Goal: Task Accomplishment & Management: Manage account settings

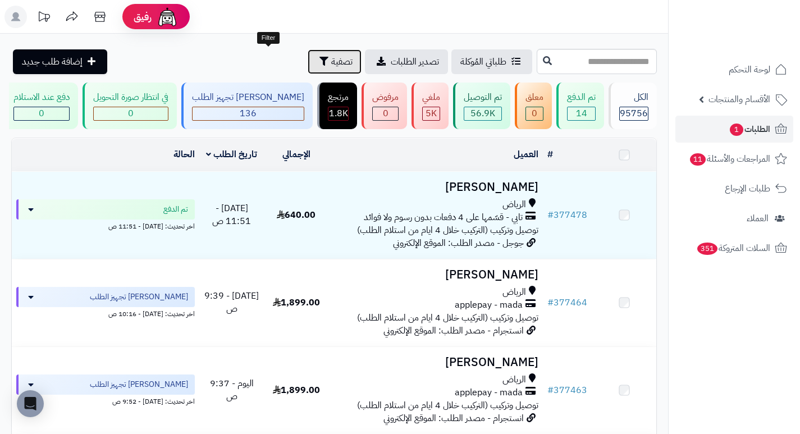
click at [331, 65] on span "تصفية" at bounding box center [341, 61] width 21 height 13
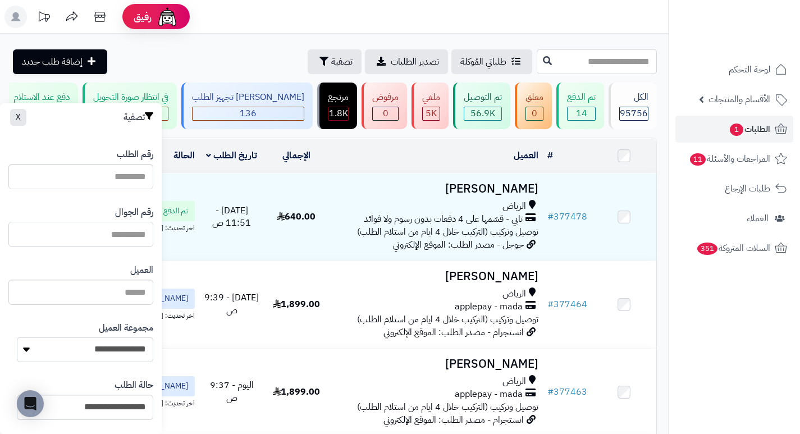
click at [120, 233] on input "text" at bounding box center [80, 234] width 145 height 25
paste input "*********"
type input "*********"
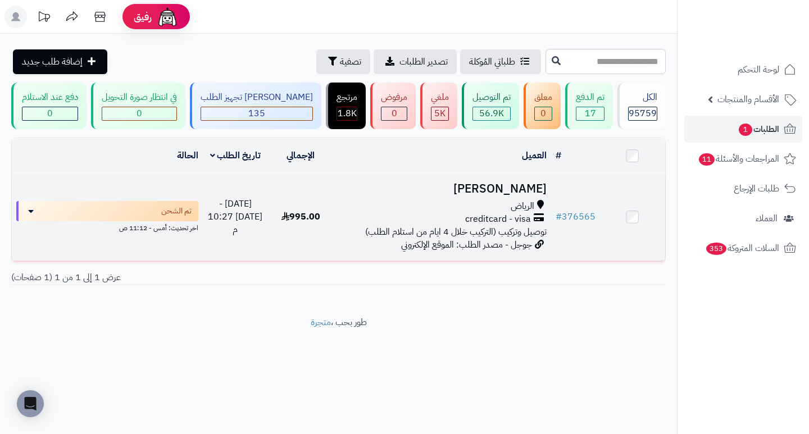
click at [503, 195] on h3 "عبدالله صالح" at bounding box center [441, 188] width 208 height 13
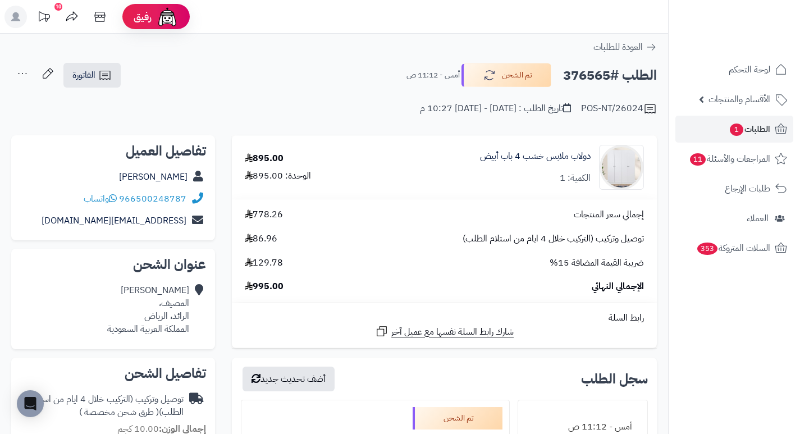
click at [354, 72] on div "الطلب #376565 تم الشحن أمس - 11:12 ص الفاتورة طباعة الفاتورة إرسال الفاتورة إلى…" at bounding box center [334, 75] width 646 height 26
click at [748, 128] on span "الطلبات 1" at bounding box center [750, 129] width 42 height 16
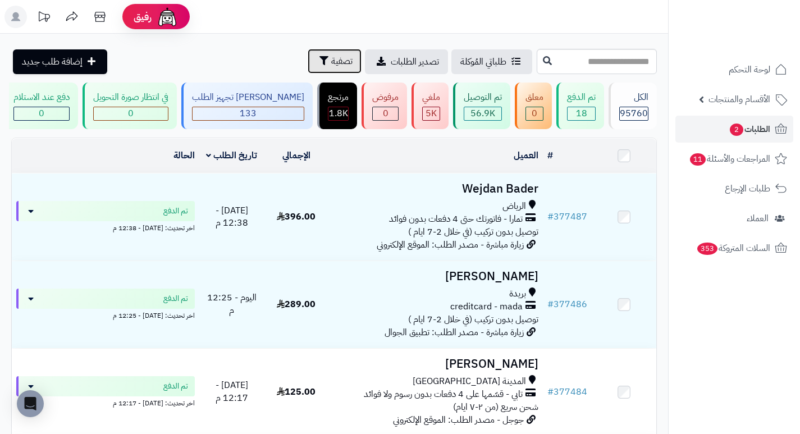
click at [331, 65] on span "تصفية" at bounding box center [341, 60] width 21 height 13
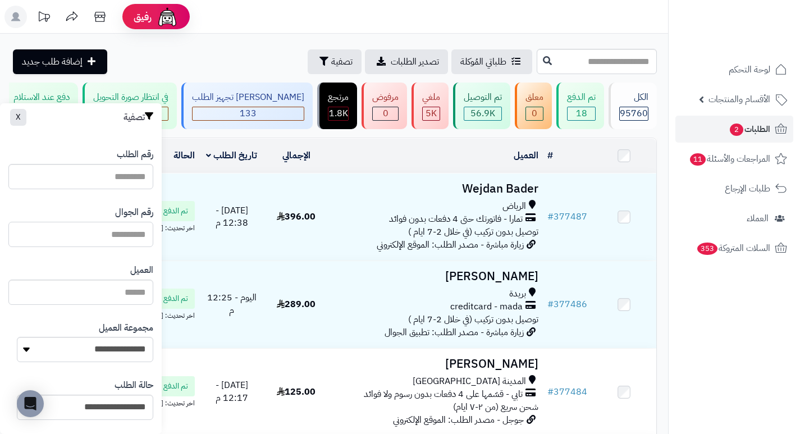
click at [111, 238] on input "text" at bounding box center [80, 234] width 145 height 25
paste input "*********"
type input "*********"
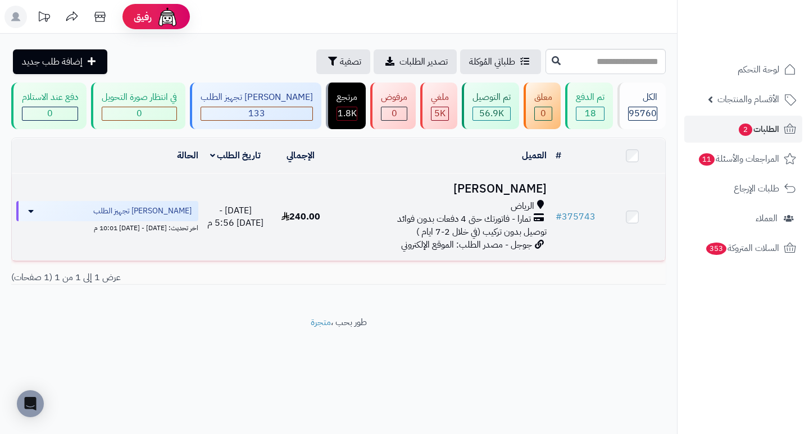
click at [513, 195] on h3 "[PERSON_NAME]" at bounding box center [441, 188] width 208 height 13
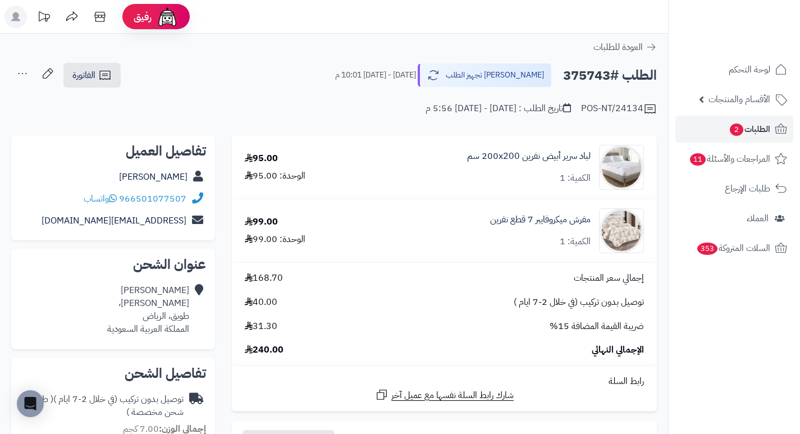
click at [597, 79] on h2 "الطلب #375743" at bounding box center [610, 75] width 94 height 23
copy h2 "375743"
click at [448, 201] on td "مفرش ميكروفايبر 7 قطع نفرين الكمية: 1" at bounding box center [508, 230] width 298 height 63
click at [723, 138] on link "الطلبات 2" at bounding box center [734, 129] width 118 height 27
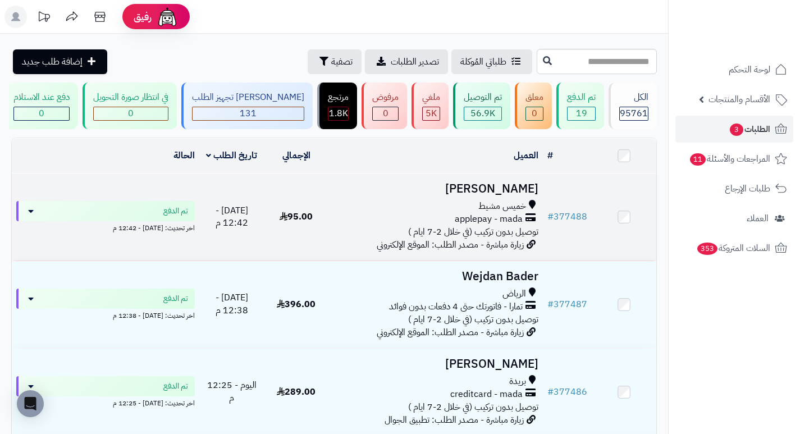
click at [503, 195] on h3 "[PERSON_NAME]" at bounding box center [436, 188] width 206 height 13
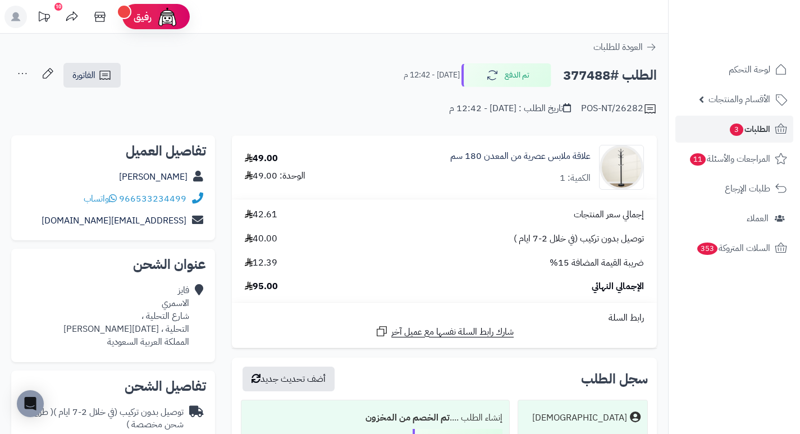
drag, startPoint x: 0, startPoint y: 0, endPoint x: 459, endPoint y: 199, distance: 500.0
click at [459, 199] on td "إجمالي سعر المنتجات 42.61 توصيل بدون تركيب (في خلال 2-7 ايام ) 40.00 ضريبة القي…" at bounding box center [444, 250] width 425 height 103
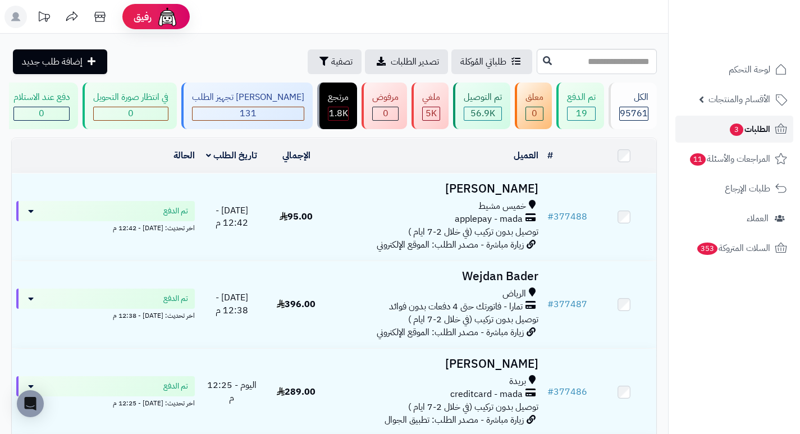
click at [739, 129] on span "3" at bounding box center [736, 130] width 13 height 12
click at [731, 130] on span "3" at bounding box center [736, 130] width 13 height 12
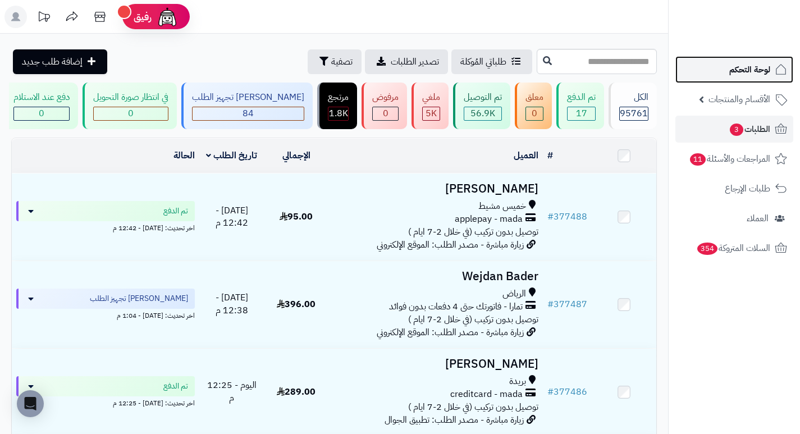
click at [761, 66] on span "لوحة التحكم" at bounding box center [749, 70] width 41 height 16
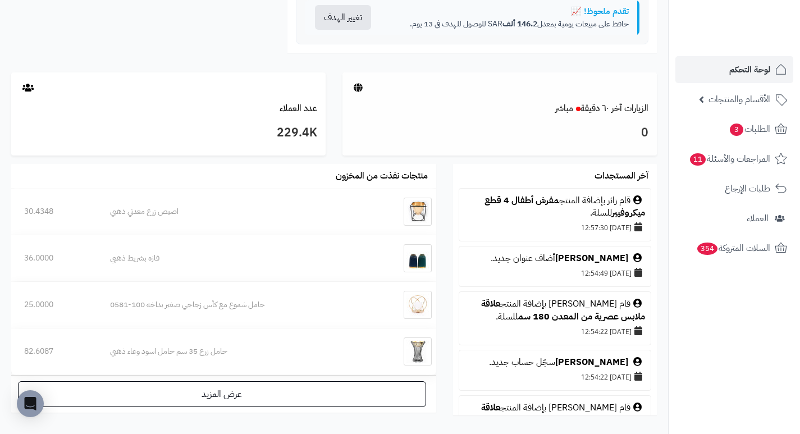
scroll to position [505, 0]
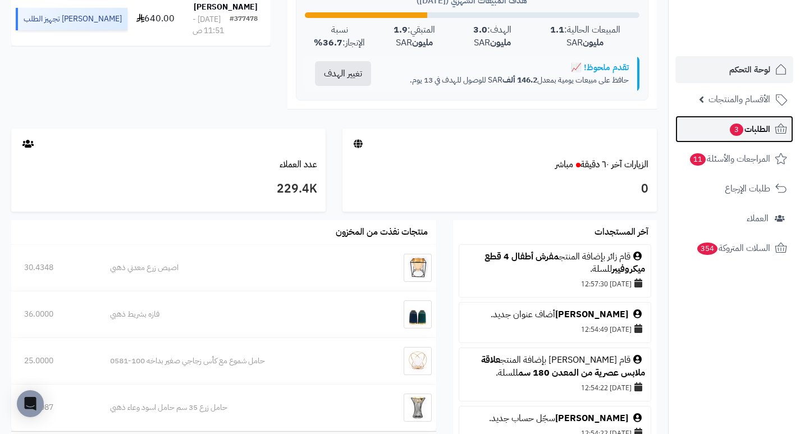
click at [718, 133] on link "الطلبات 3" at bounding box center [734, 129] width 118 height 27
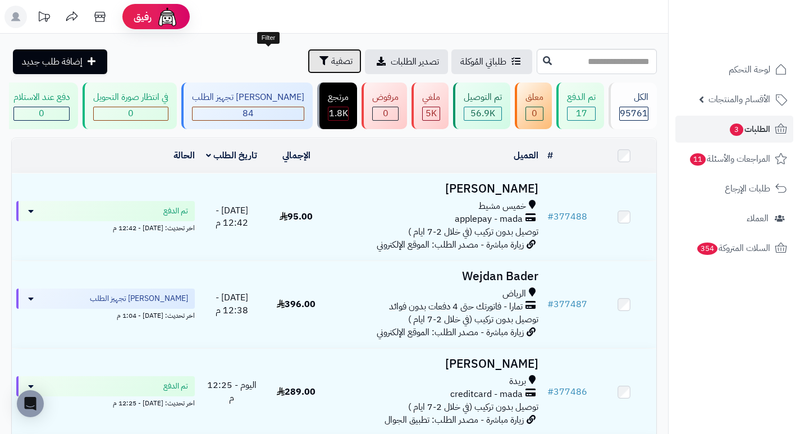
click at [331, 64] on span "تصفية" at bounding box center [341, 60] width 21 height 13
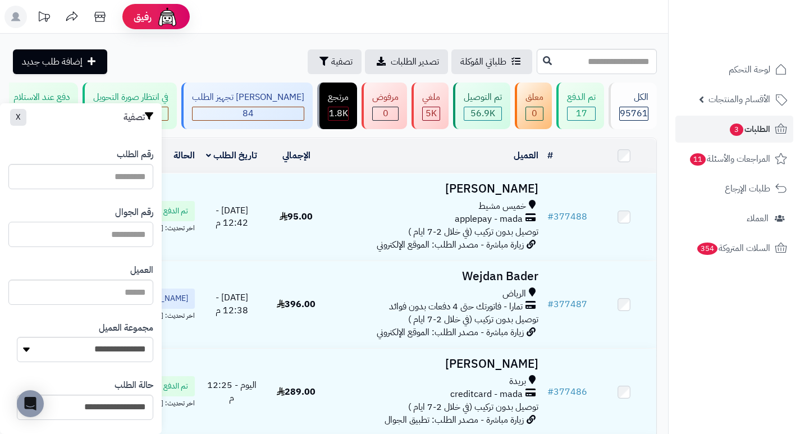
paste input "*********"
type input "*********"
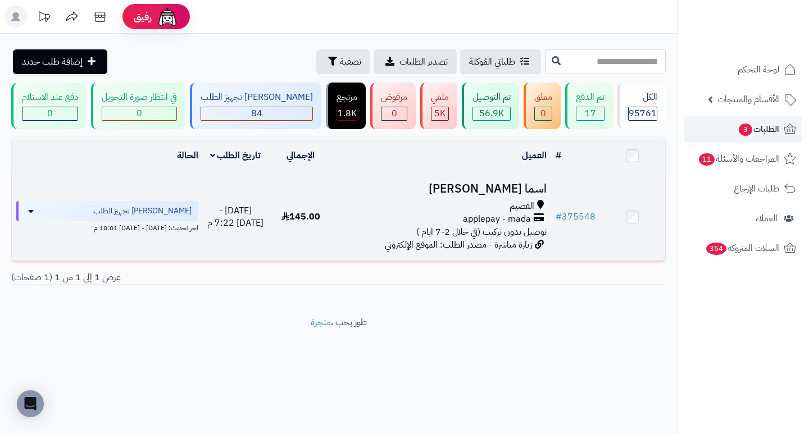
click at [495, 195] on h3 "اسما المحمد" at bounding box center [441, 188] width 208 height 13
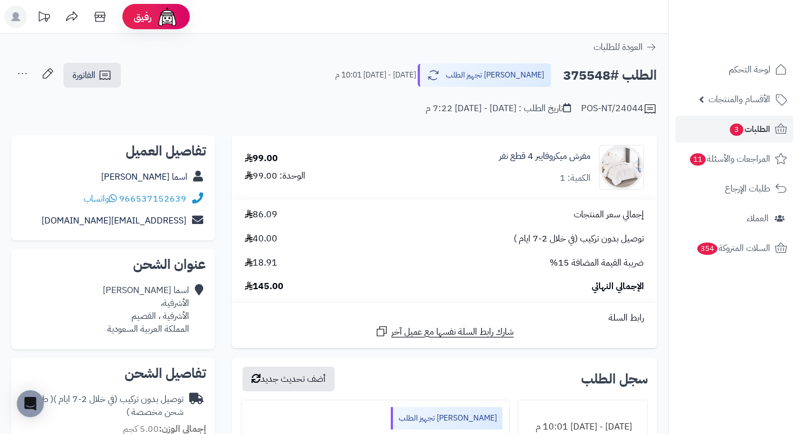
click at [592, 74] on h2 "الطلب #375548" at bounding box center [610, 75] width 94 height 23
copy h2 "375548"
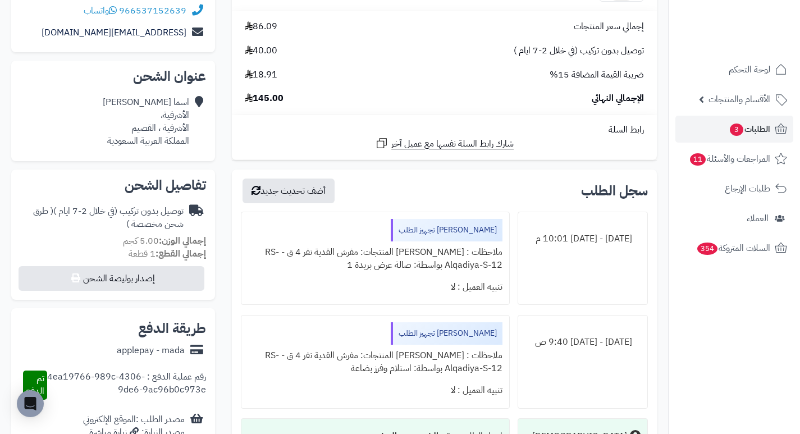
scroll to position [168, 0]
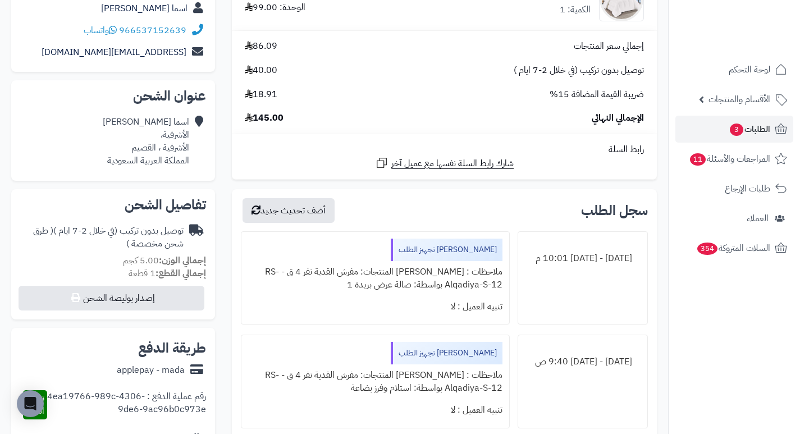
click at [375, 130] on td "إجمالي سعر المنتجات 86.09 توصيل بدون تركيب (في خلال 2-7 ايام ) 40.00 ضريبة القي…" at bounding box center [444, 82] width 425 height 103
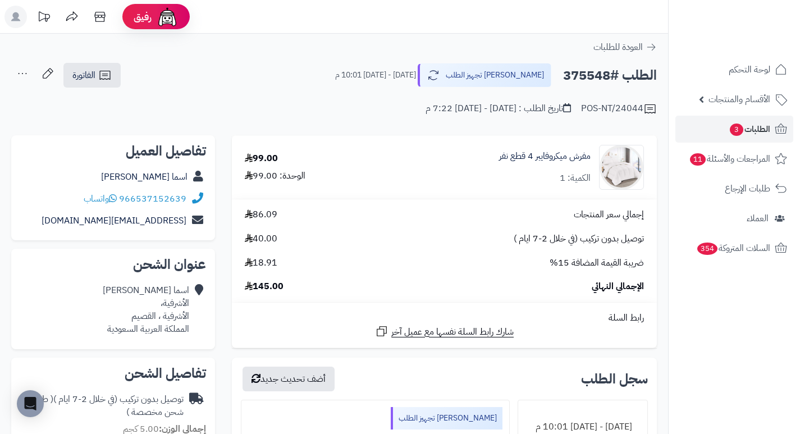
click at [424, 193] on td "مفرش ميكروفايبر 4 قطع نفر الكمية: 1" at bounding box center [516, 167] width 282 height 63
drag, startPoint x: 358, startPoint y: 43, endPoint x: 312, endPoint y: 42, distance: 46.0
click at [312, 42] on div "العودة للطلبات" at bounding box center [334, 46] width 668 height 13
click at [342, 112] on div "POS-NT/24044 تاريخ الطلب : الثلاثاء - ٩ سبتمبر ٢٠٢٥ - 7:22 م" at bounding box center [334, 102] width 646 height 27
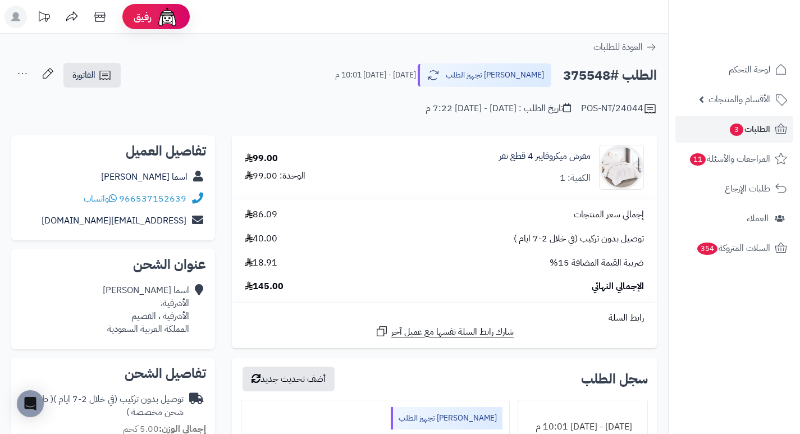
click at [448, 266] on div "ضريبة القيمة المضافة 15% 18.91" at bounding box center [444, 263] width 416 height 13
click at [368, 106] on div "POS-NT/24044 تاريخ الطلب : الثلاثاء - ٩ سبتمبر ٢٠٢٥ - 7:22 م" at bounding box center [334, 102] width 646 height 27
click at [730, 128] on span "3" at bounding box center [736, 129] width 15 height 13
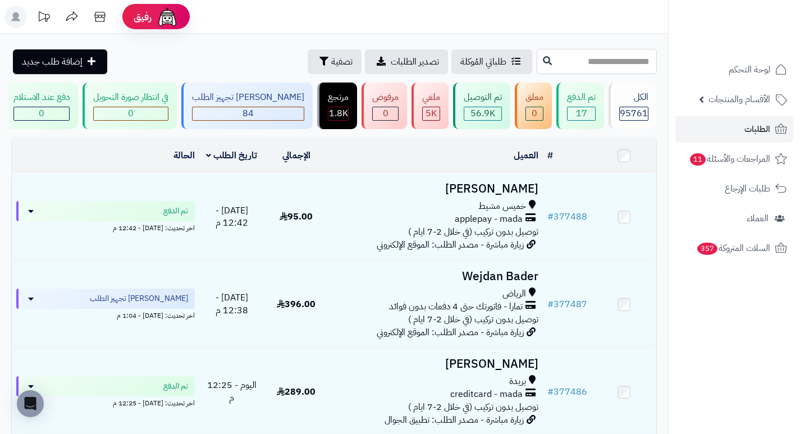
click at [598, 70] on input "text" at bounding box center [597, 61] width 120 height 25
type input "******"
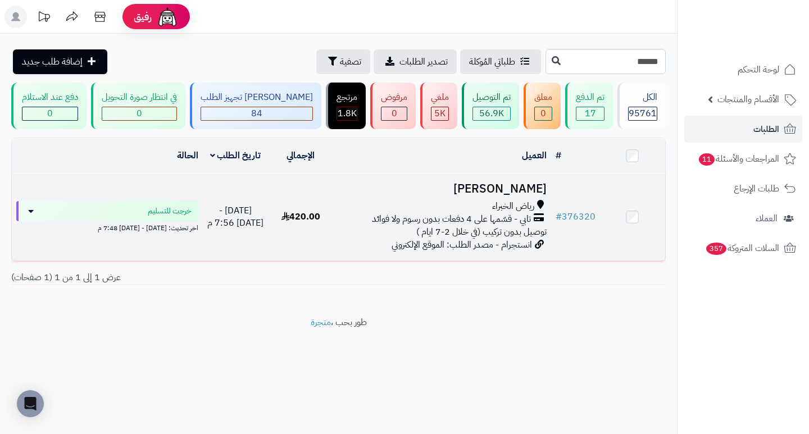
click at [518, 195] on h3 "فاطمه عبدالله" at bounding box center [441, 188] width 208 height 13
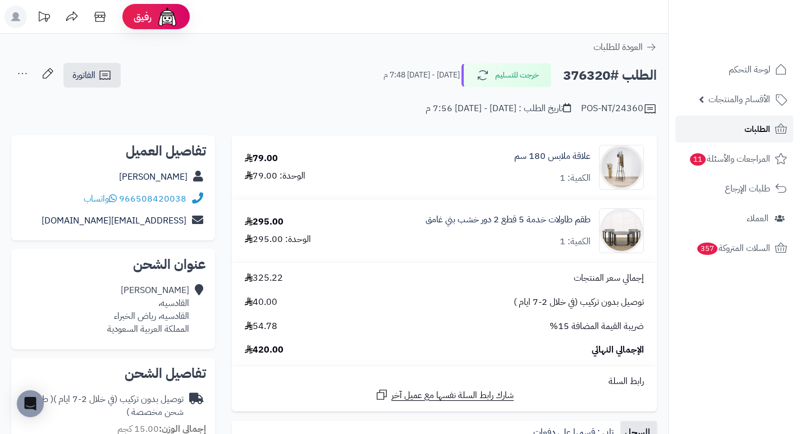
click at [759, 132] on span "الطلبات" at bounding box center [758, 129] width 26 height 16
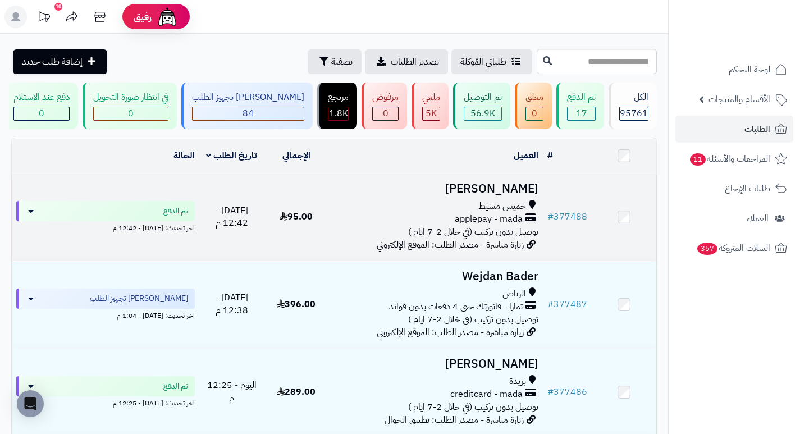
click at [520, 195] on h3 "[PERSON_NAME]" at bounding box center [436, 188] width 206 height 13
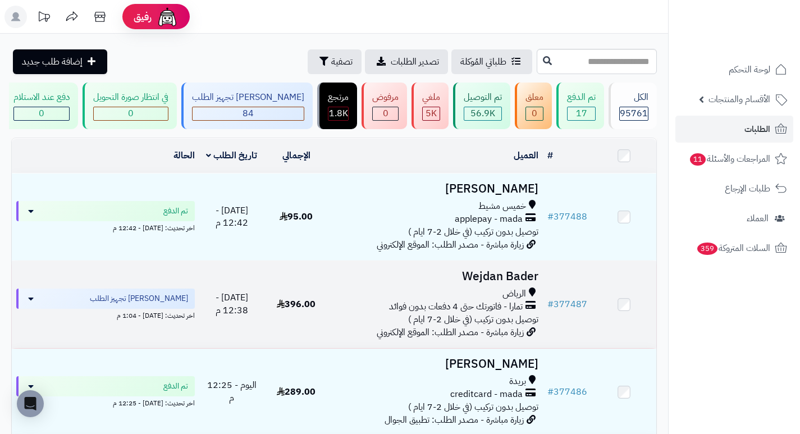
click at [525, 282] on h3 "Wejdan Bader" at bounding box center [436, 276] width 206 height 13
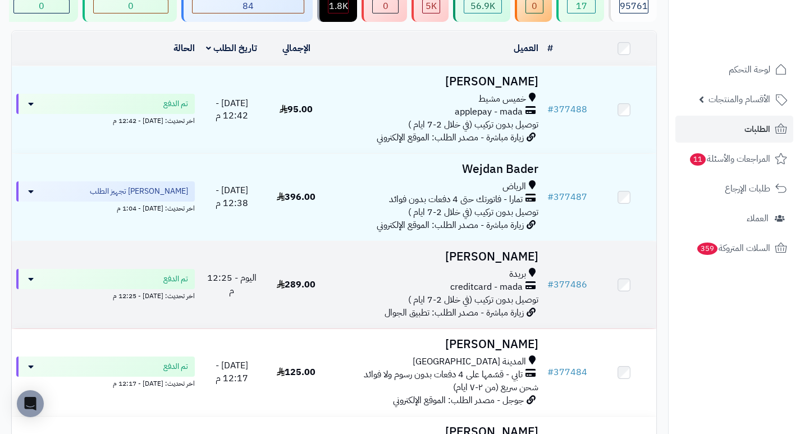
scroll to position [112, 0]
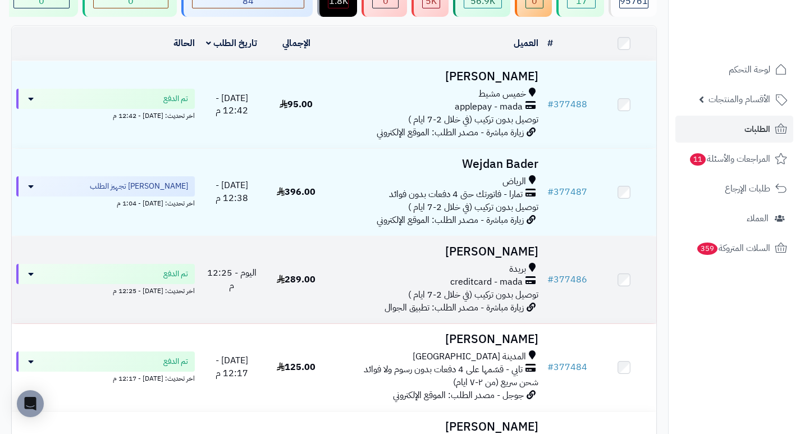
click at [513, 258] on h3 "[PERSON_NAME]" at bounding box center [436, 251] width 206 height 13
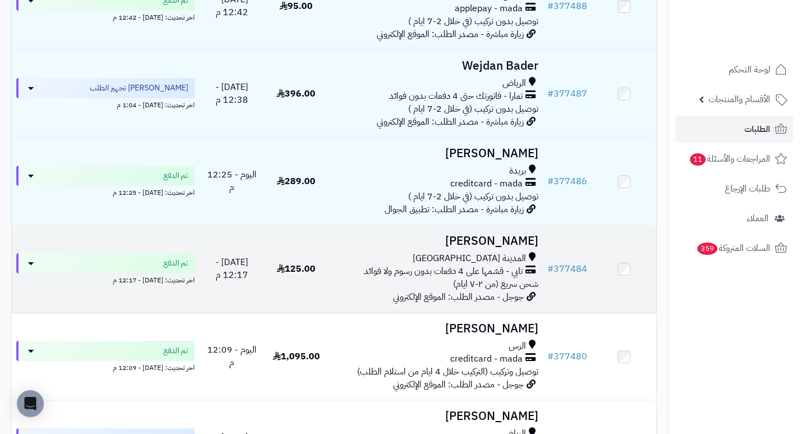
scroll to position [225, 0]
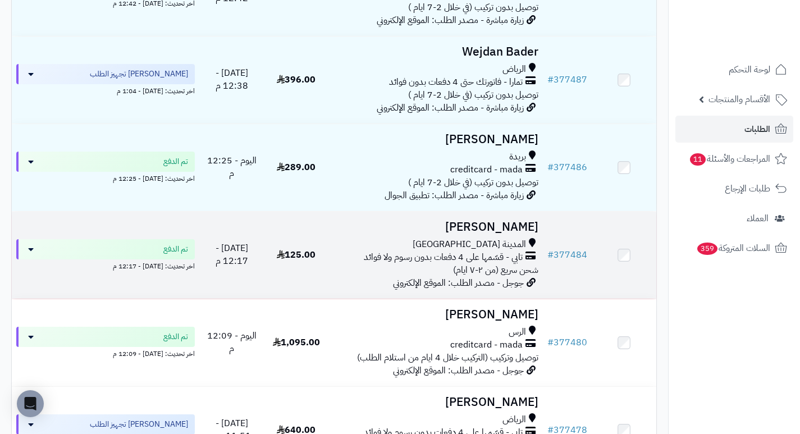
click at [522, 234] on h3 "[PERSON_NAME]" at bounding box center [436, 227] width 206 height 13
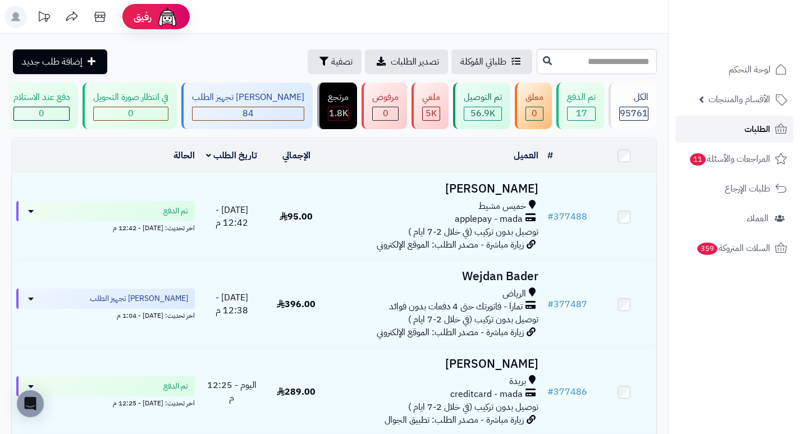
click at [737, 137] on link "الطلبات" at bounding box center [734, 129] width 118 height 27
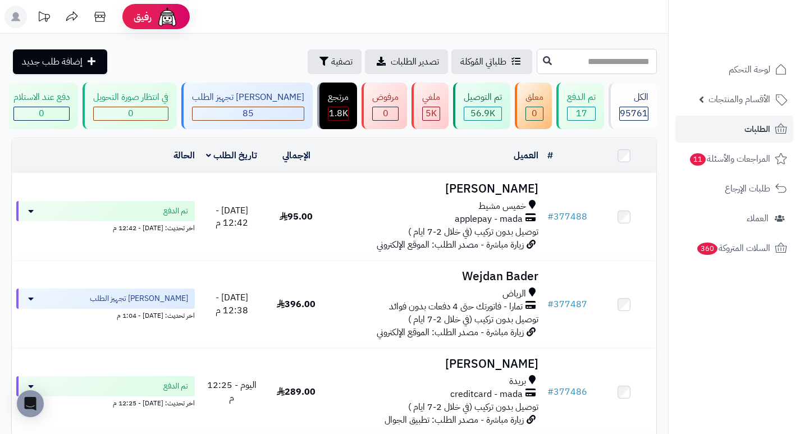
click at [551, 68] on input "text" at bounding box center [597, 61] width 120 height 25
type input "******"
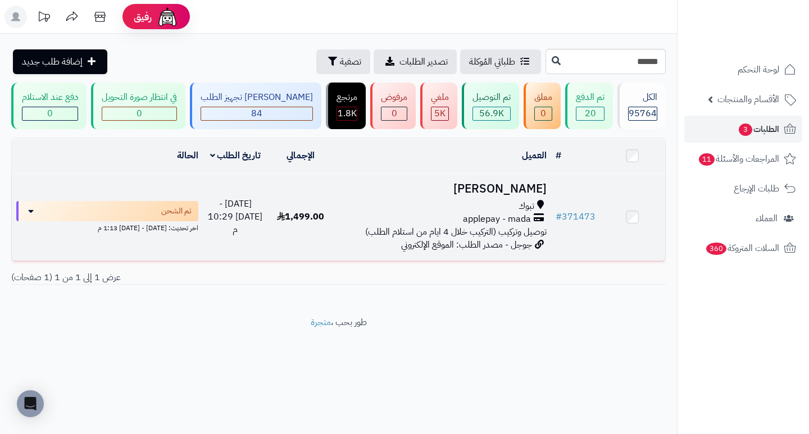
click at [512, 195] on h3 "Naif Aljohani" at bounding box center [441, 188] width 208 height 13
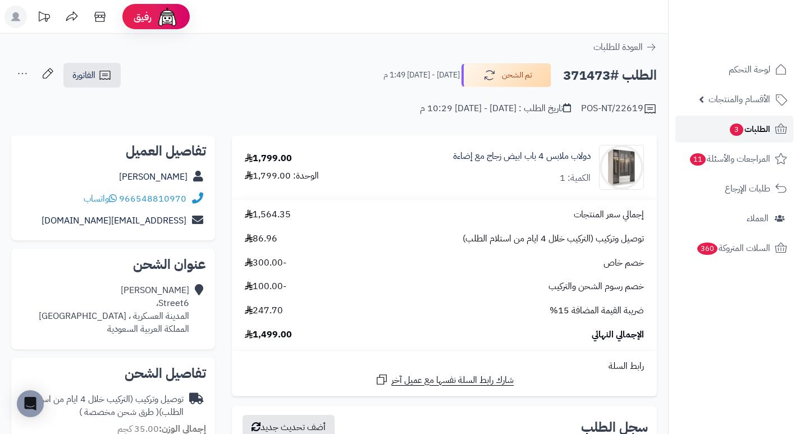
click at [746, 131] on span "الطلبات 3" at bounding box center [750, 129] width 42 height 16
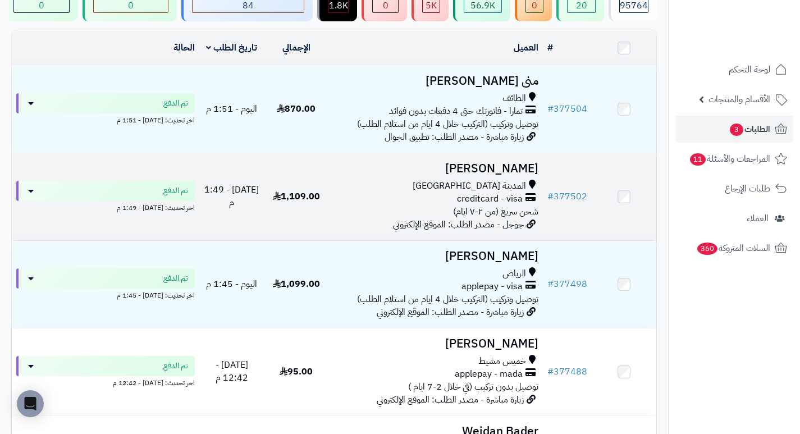
scroll to position [112, 0]
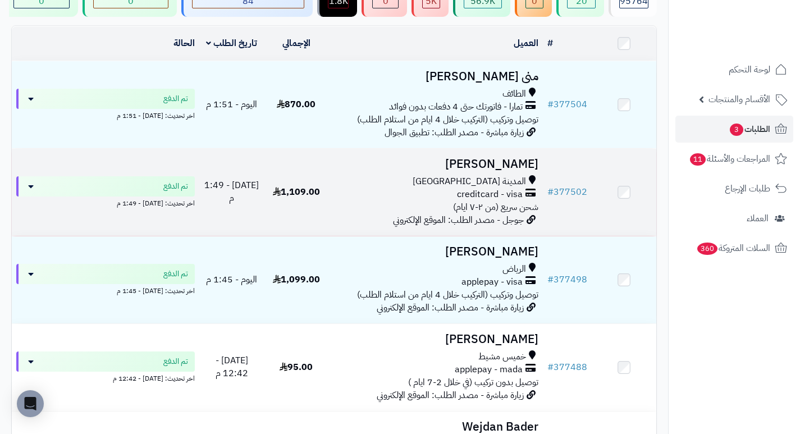
click at [531, 171] on h3 "[PERSON_NAME]" at bounding box center [436, 164] width 206 height 13
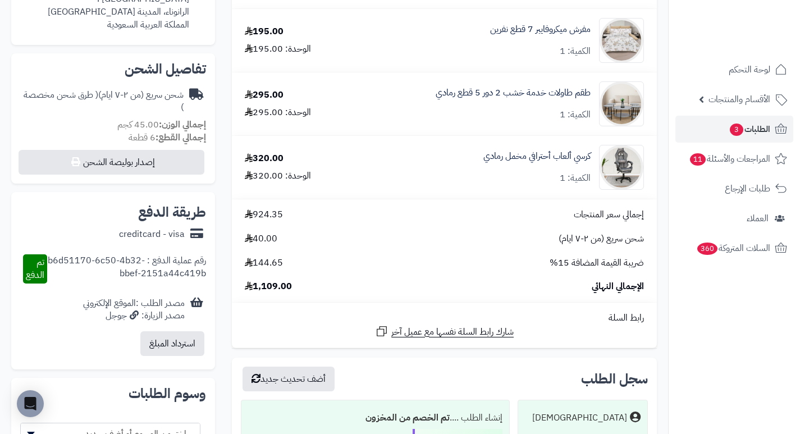
scroll to position [337, 0]
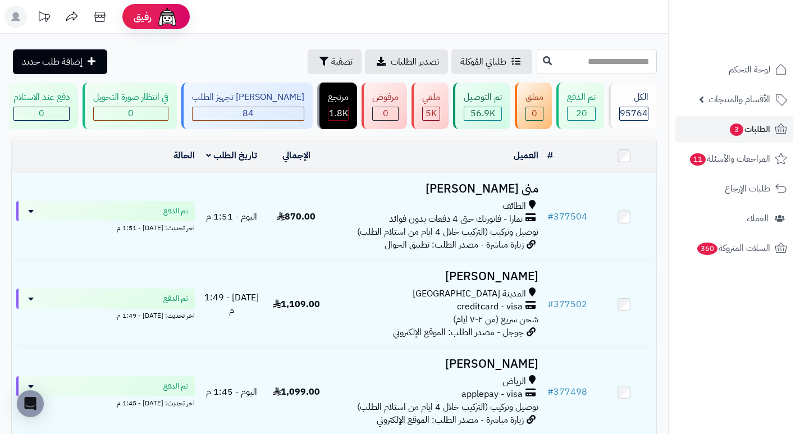
click at [629, 63] on input "text" at bounding box center [597, 61] width 120 height 25
type input "******"
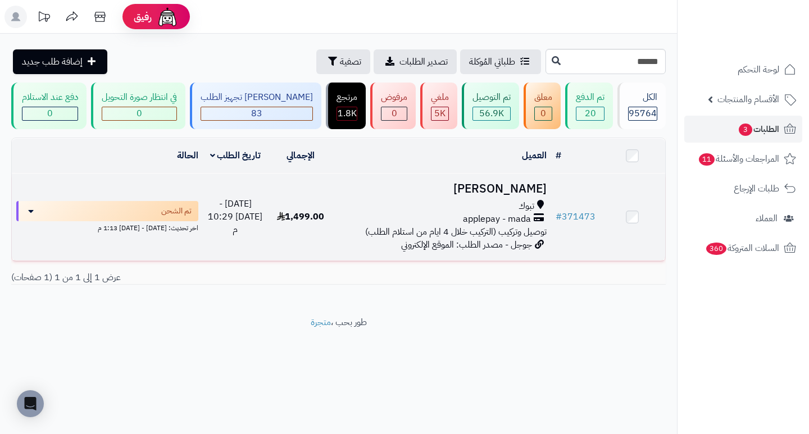
click at [503, 193] on h3 "Naif Aljohani" at bounding box center [441, 188] width 208 height 13
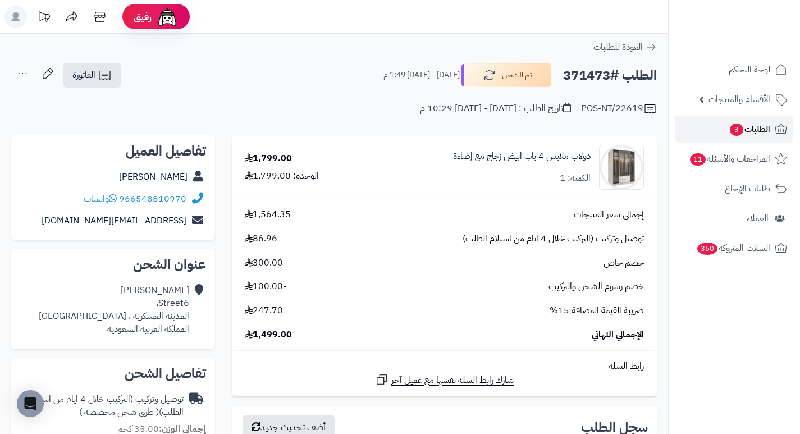
click at [733, 132] on span "3" at bounding box center [736, 130] width 13 height 12
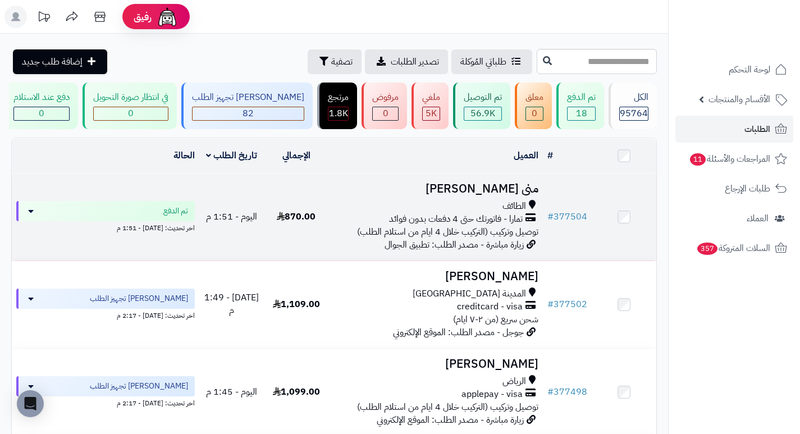
click at [521, 195] on h3 "منى [PERSON_NAME]" at bounding box center [436, 188] width 206 height 13
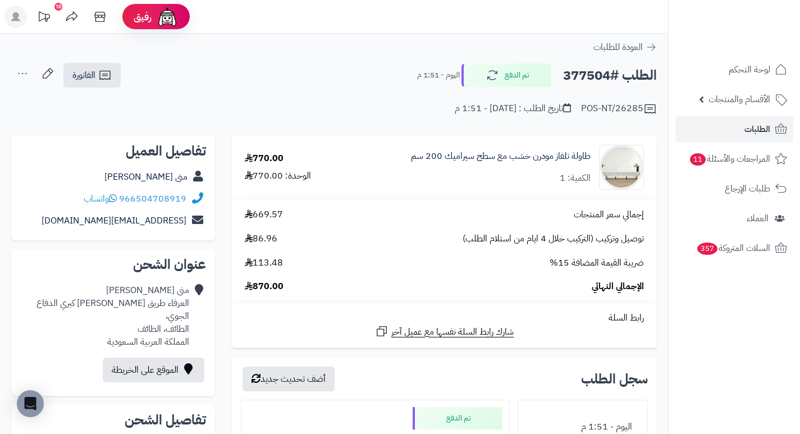
drag, startPoint x: 0, startPoint y: 0, endPoint x: 491, endPoint y: 193, distance: 527.2
click at [491, 193] on td "طاولة تلفاز مودرن خشب مع سطح سيراميك 200 سم الكمية: 1" at bounding box center [500, 167] width 313 height 63
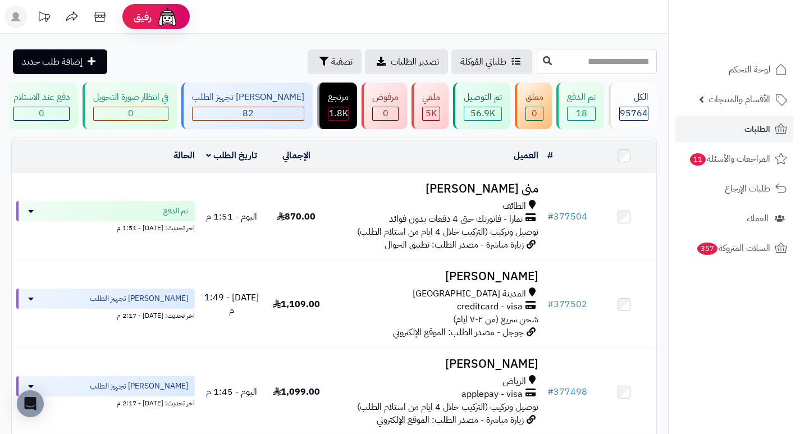
click at [563, 65] on input "text" at bounding box center [597, 61] width 120 height 25
type input "******"
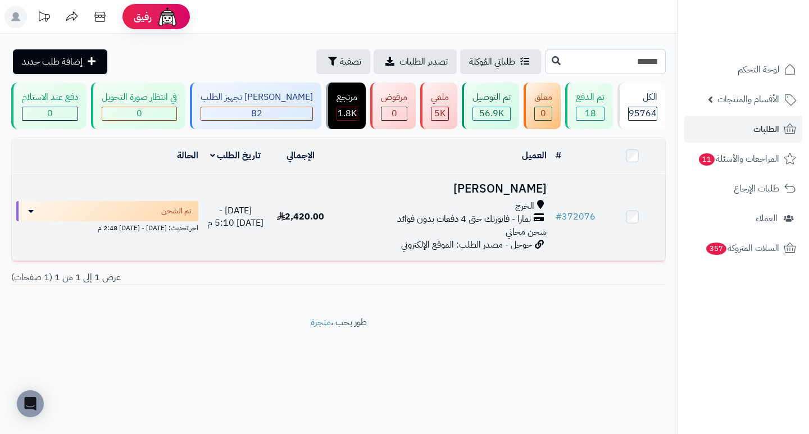
click at [494, 192] on h3 "[PERSON_NAME]" at bounding box center [441, 188] width 208 height 13
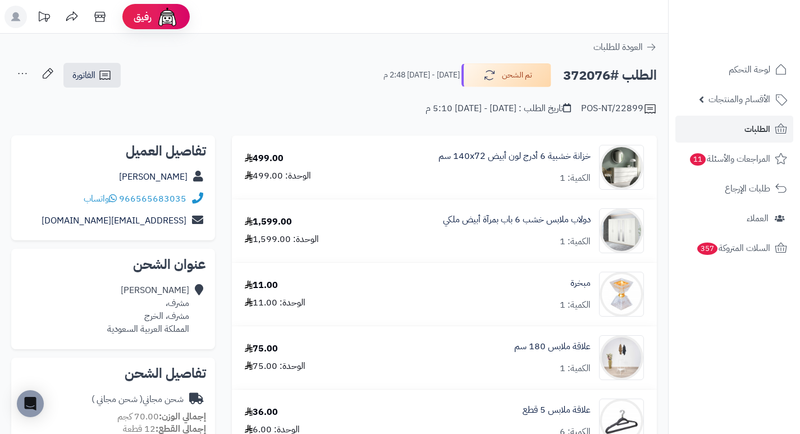
click at [589, 79] on h2 "الطلب #372076" at bounding box center [610, 75] width 94 height 23
copy h2 "372076"
click at [724, 128] on link "الطلبات" at bounding box center [734, 129] width 118 height 27
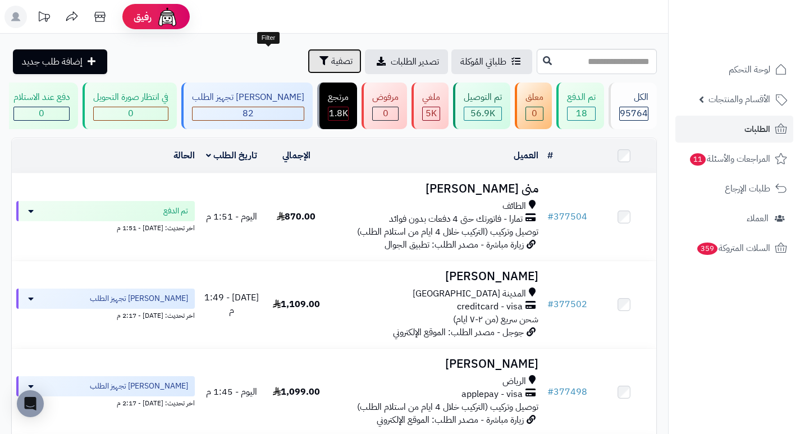
click at [331, 65] on span "تصفية" at bounding box center [341, 60] width 21 height 13
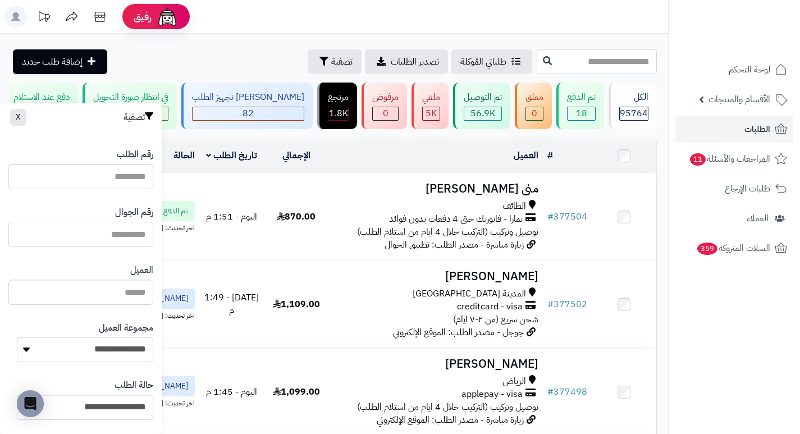
click at [118, 236] on input "text" at bounding box center [80, 234] width 145 height 25
paste input "*********"
type input "*********"
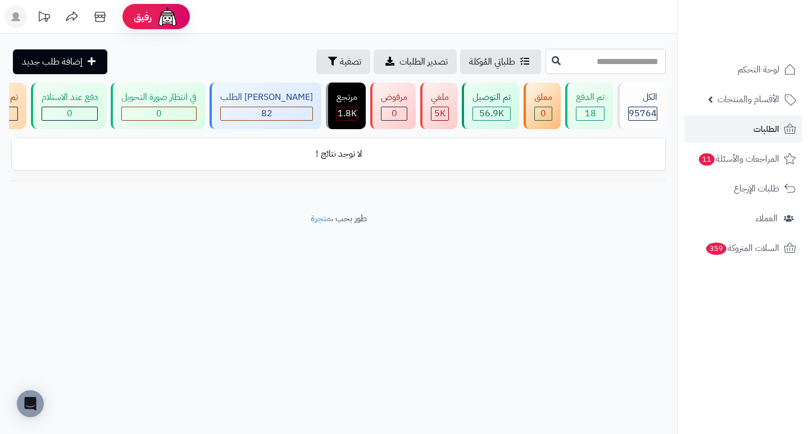
click at [557, 55] on input "text" at bounding box center [605, 61] width 120 height 25
type input "******"
click at [585, 63] on input "******" at bounding box center [605, 61] width 120 height 25
type input "******"
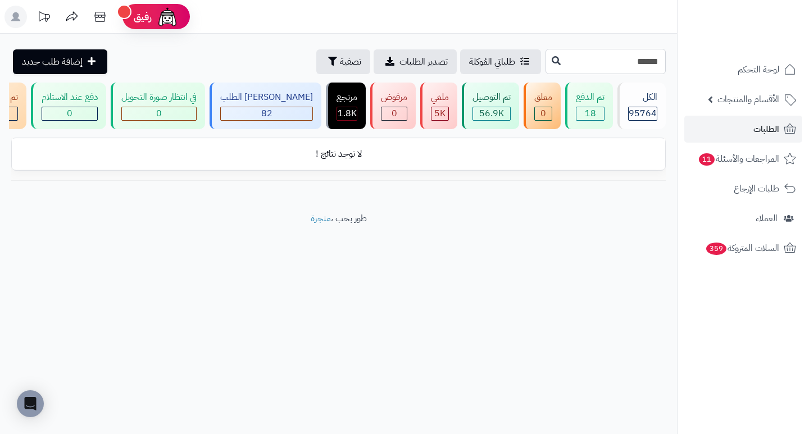
click at [600, 65] on input "******" at bounding box center [605, 61] width 120 height 25
type input "******"
click at [340, 66] on span "تصفية" at bounding box center [350, 60] width 21 height 13
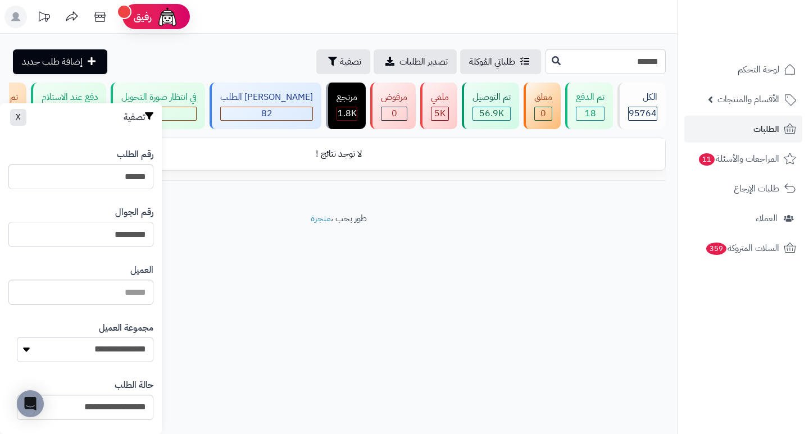
click at [86, 236] on input "*********" at bounding box center [80, 234] width 145 height 25
click at [89, 177] on input "******" at bounding box center [80, 176] width 145 height 25
type input "*****"
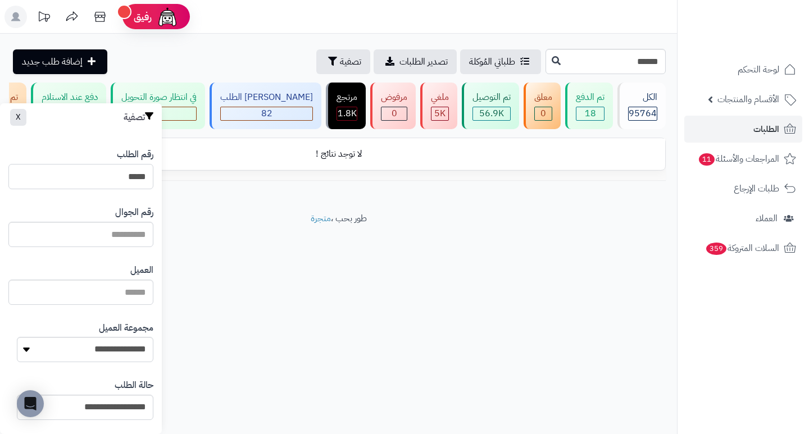
type input "*****"
type input "*"
click at [115, 235] on input "text" at bounding box center [80, 234] width 145 height 25
type input "*********"
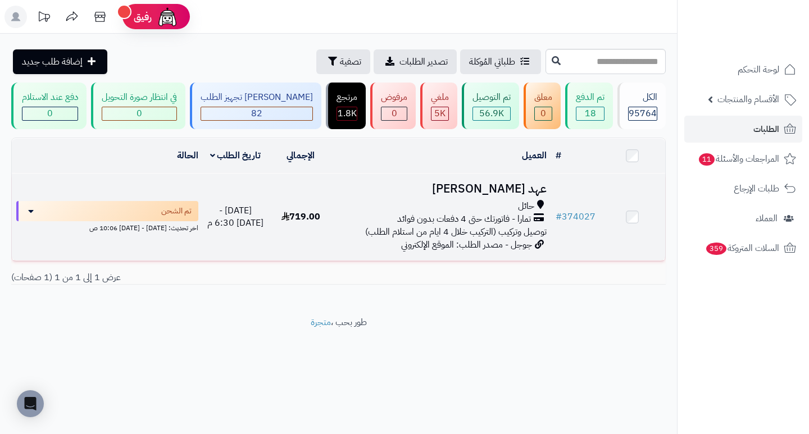
click at [517, 195] on h3 "عهد [PERSON_NAME]" at bounding box center [441, 188] width 208 height 13
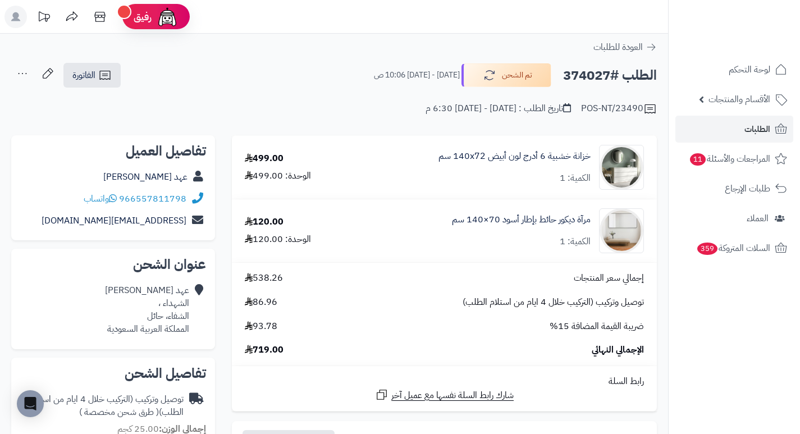
click at [587, 74] on h2 "الطلب #374027" at bounding box center [610, 75] width 94 height 23
copy h2 "374027"
click at [761, 125] on span "الطلبات" at bounding box center [758, 129] width 26 height 16
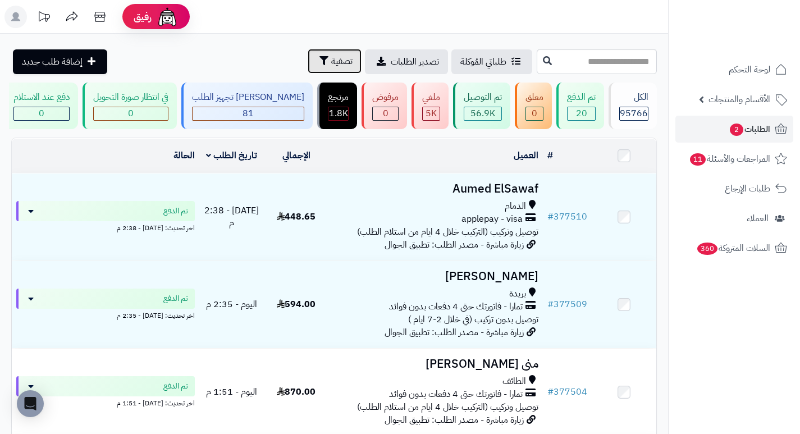
click at [331, 58] on span "تصفية" at bounding box center [341, 60] width 21 height 13
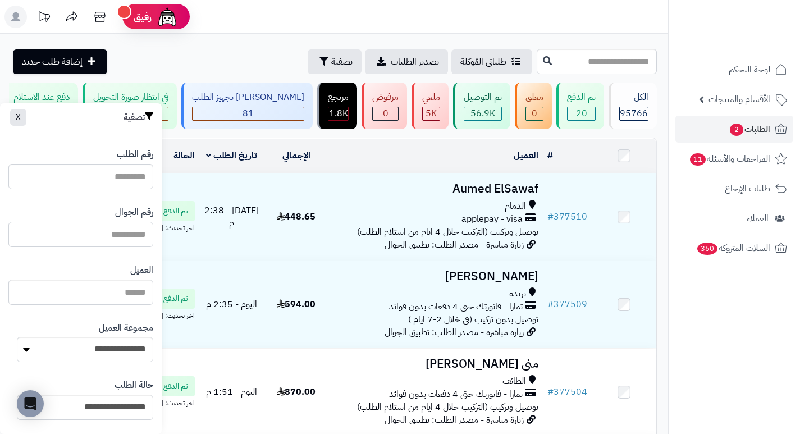
paste input "*********"
type input "*********"
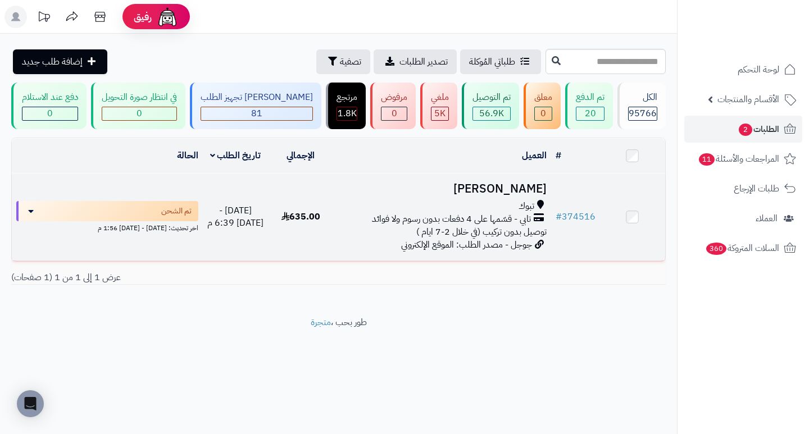
drag, startPoint x: 503, startPoint y: 197, endPoint x: 514, endPoint y: 197, distance: 11.2
click at [503, 195] on h3 "[PERSON_NAME]" at bounding box center [441, 188] width 208 height 13
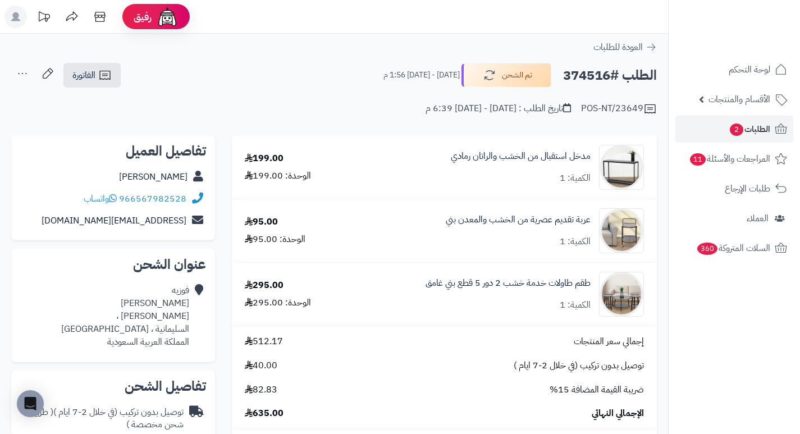
click at [583, 74] on h2 "الطلب #374516" at bounding box center [610, 75] width 94 height 23
copy h2 "374516"
click at [444, 136] on td "مدخل استقبال من الخشب والراتان رمادي الكمية: 1" at bounding box center [503, 167] width 308 height 63
click at [752, 134] on span "الطلبات 2" at bounding box center [750, 129] width 42 height 16
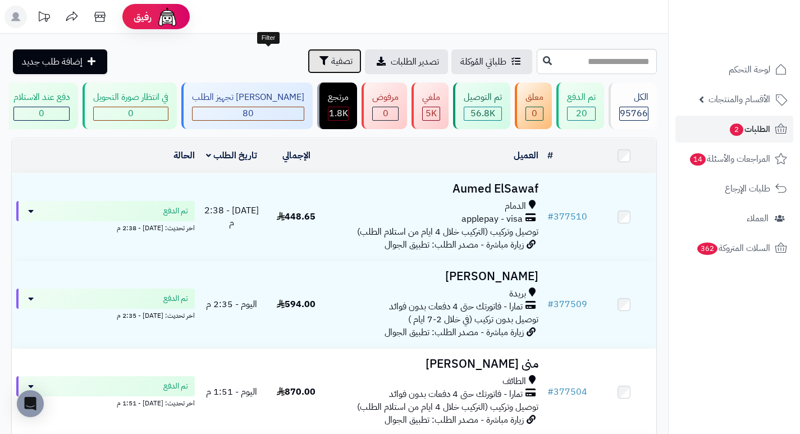
click at [331, 65] on span "تصفية" at bounding box center [341, 60] width 21 height 13
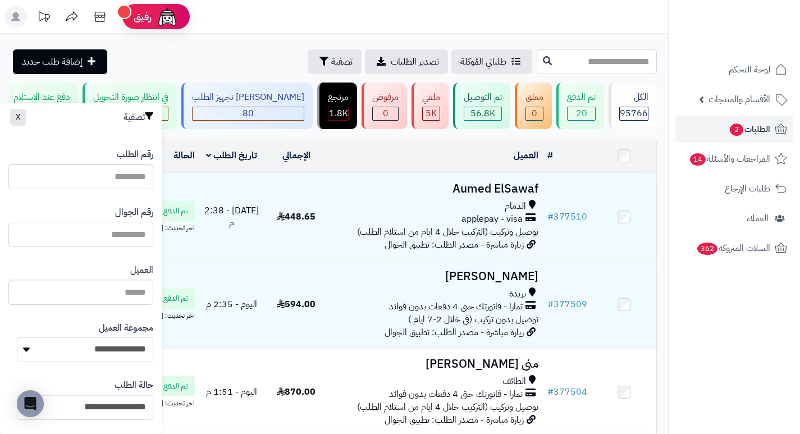
paste input "*********"
type input "*********"
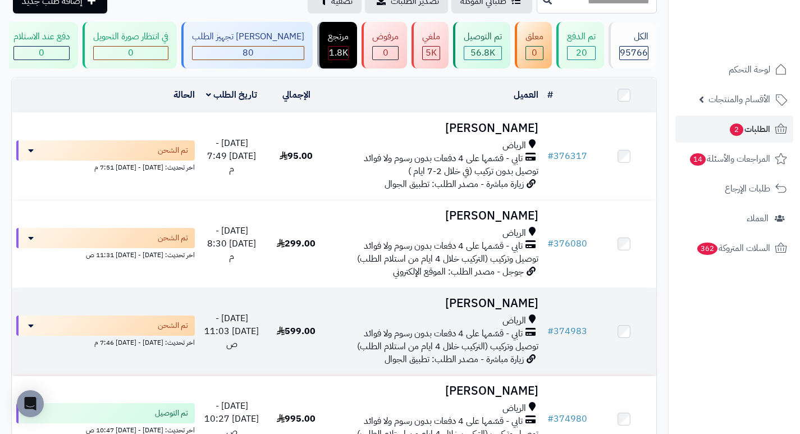
scroll to position [56, 0]
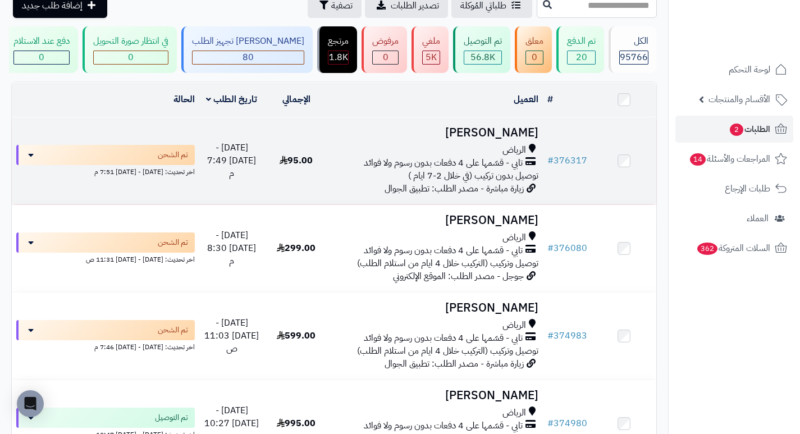
click at [510, 139] on h3 "سلمى الشمري" at bounding box center [436, 132] width 206 height 13
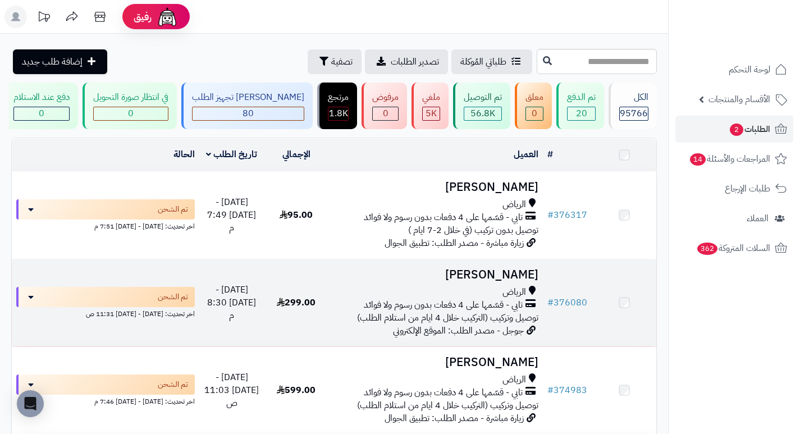
scroll to position [56, 0]
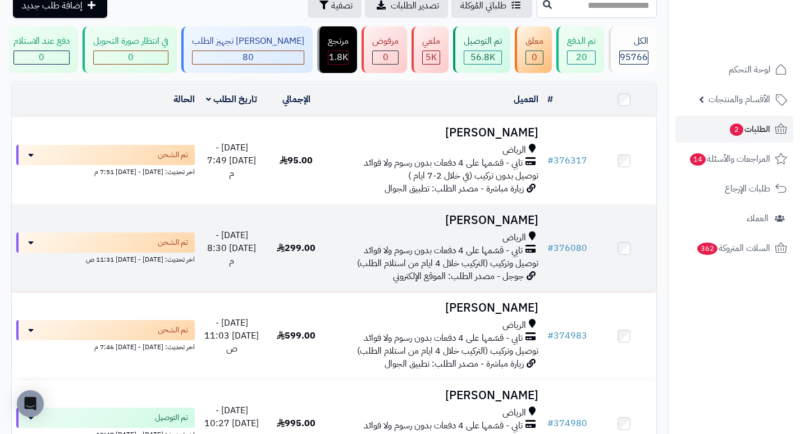
click at [505, 227] on h3 "[PERSON_NAME]" at bounding box center [436, 220] width 206 height 13
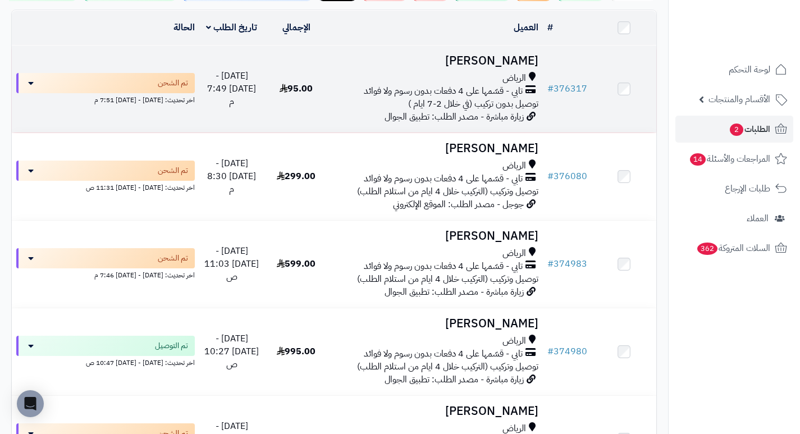
scroll to position [168, 0]
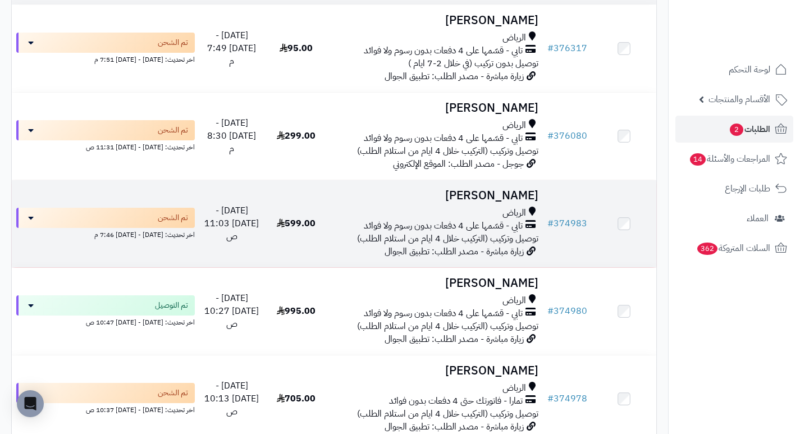
click at [504, 202] on h3 "[PERSON_NAME]" at bounding box center [436, 195] width 206 height 13
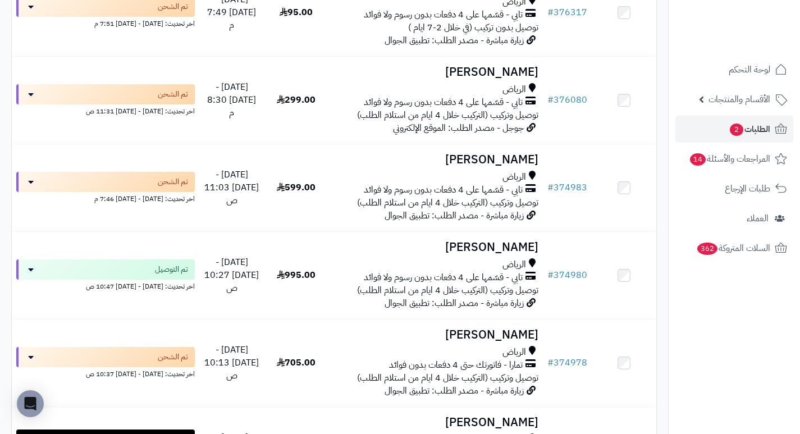
scroll to position [225, 0]
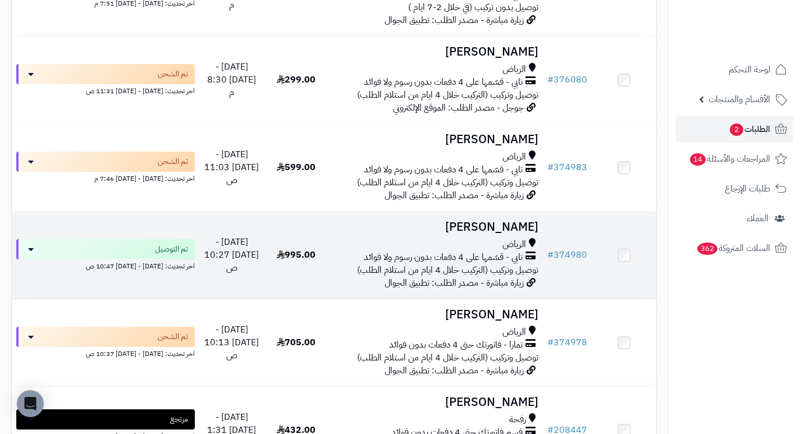
click at [497, 227] on h3 "[PERSON_NAME]" at bounding box center [436, 227] width 206 height 13
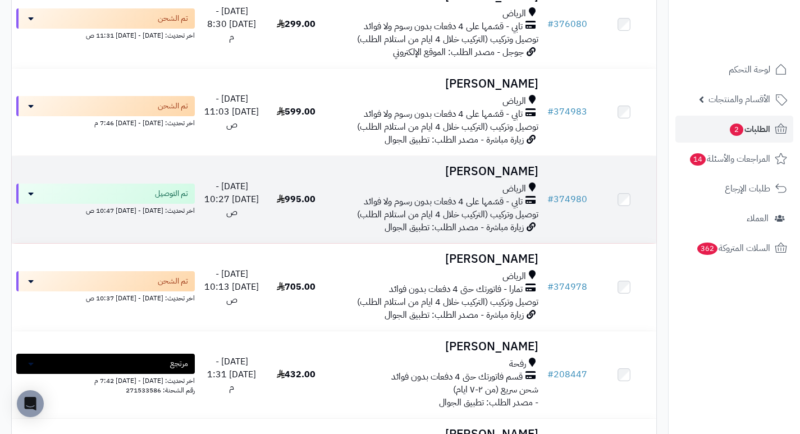
scroll to position [281, 0]
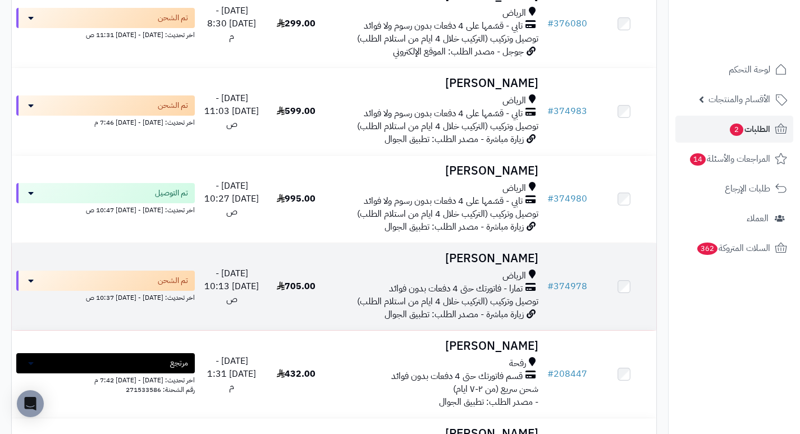
click at [525, 264] on h3 "[PERSON_NAME]" at bounding box center [436, 258] width 206 height 13
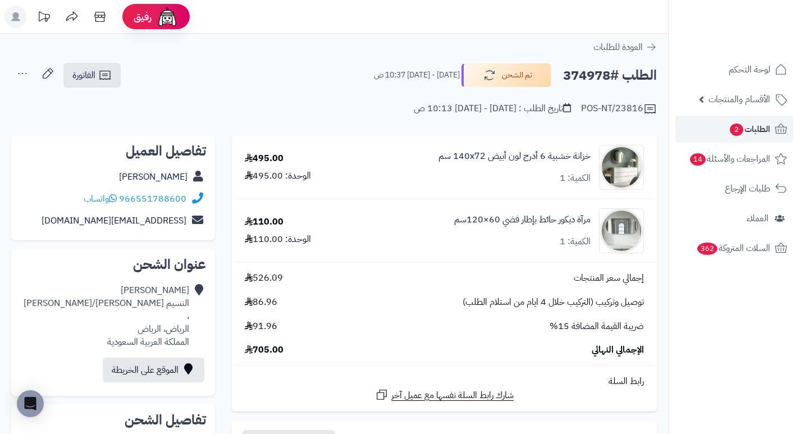
click at [592, 74] on h2 "الطلب #374978" at bounding box center [610, 75] width 94 height 23
copy h2 "374978"
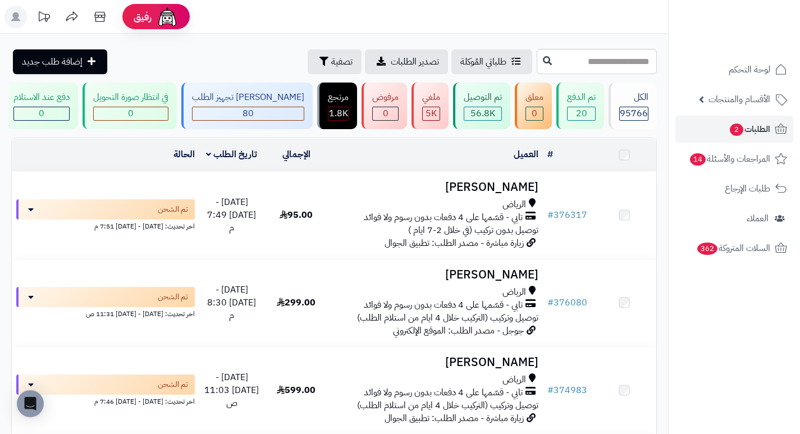
scroll to position [281, 0]
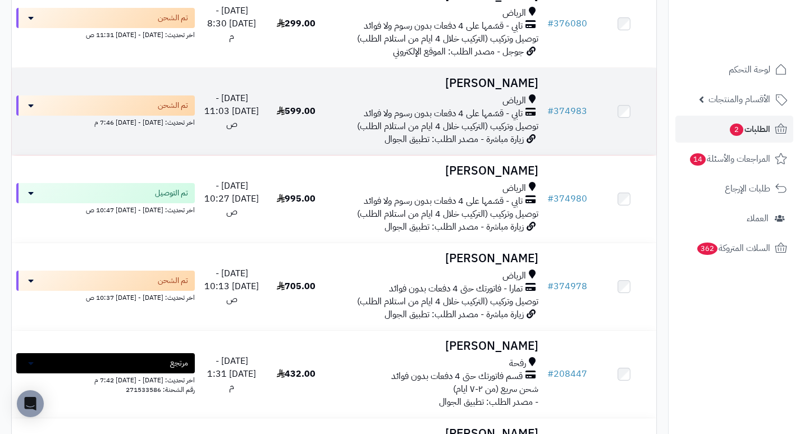
click at [492, 89] on h3 "[PERSON_NAME]" at bounding box center [436, 83] width 206 height 13
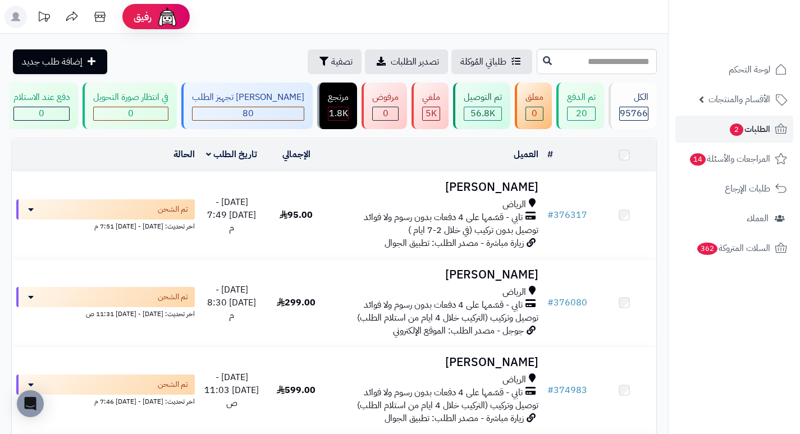
scroll to position [168, 0]
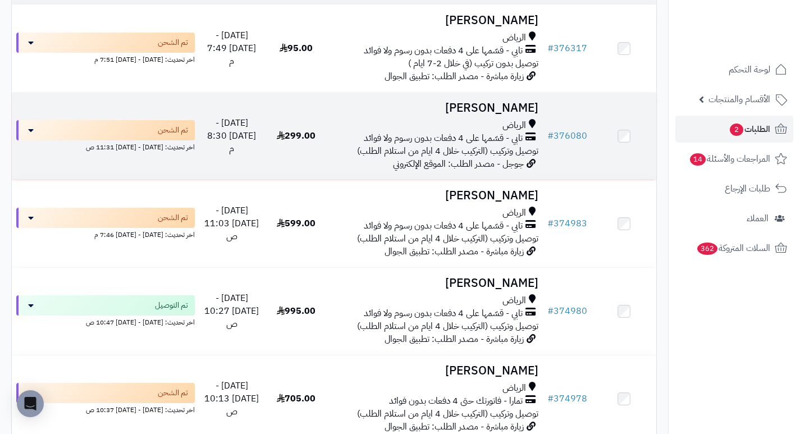
click at [501, 115] on h3 "[PERSON_NAME]" at bounding box center [436, 108] width 206 height 13
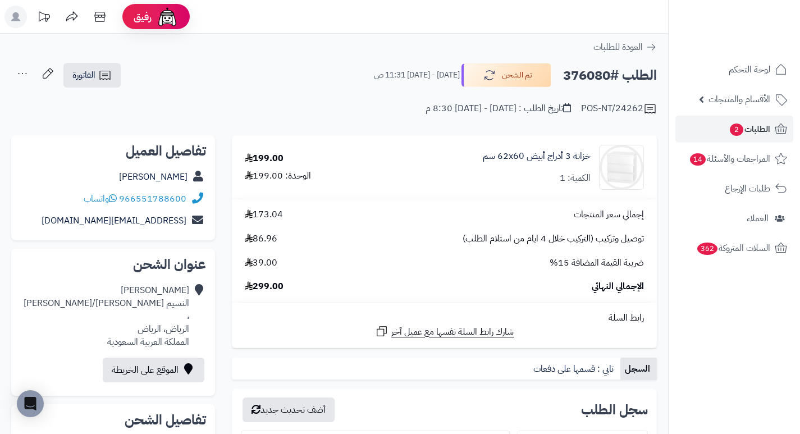
drag, startPoint x: 434, startPoint y: 165, endPoint x: 413, endPoint y: 163, distance: 20.8
click at [413, 163] on div "خزانة 3 أدراج أبيض ‎62x60 سم‏ الكمية: 1" at bounding box center [515, 167] width 276 height 45
click at [591, 78] on h2 "الطلب #376080" at bounding box center [610, 75] width 94 height 23
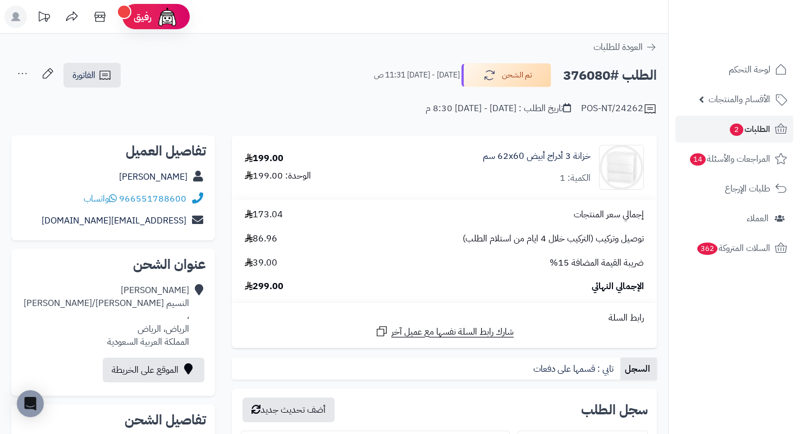
copy h2 "376080"
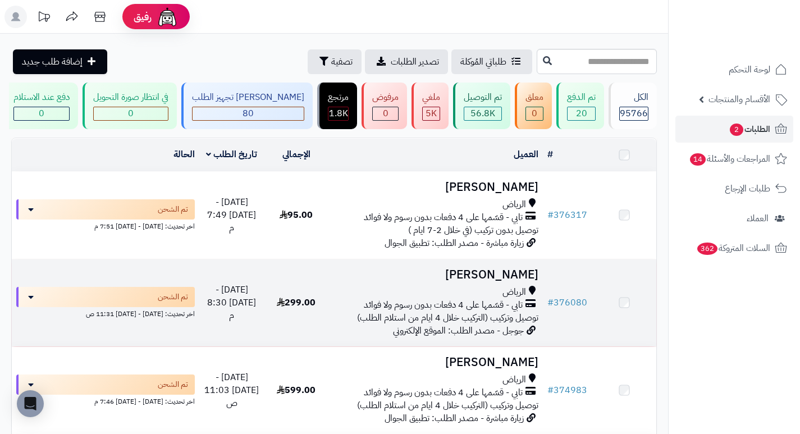
scroll to position [168, 0]
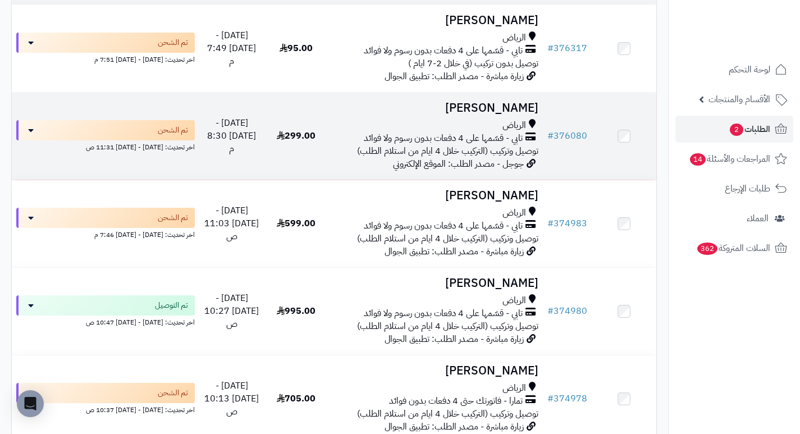
click at [478, 115] on h3 "[PERSON_NAME]" at bounding box center [436, 108] width 206 height 13
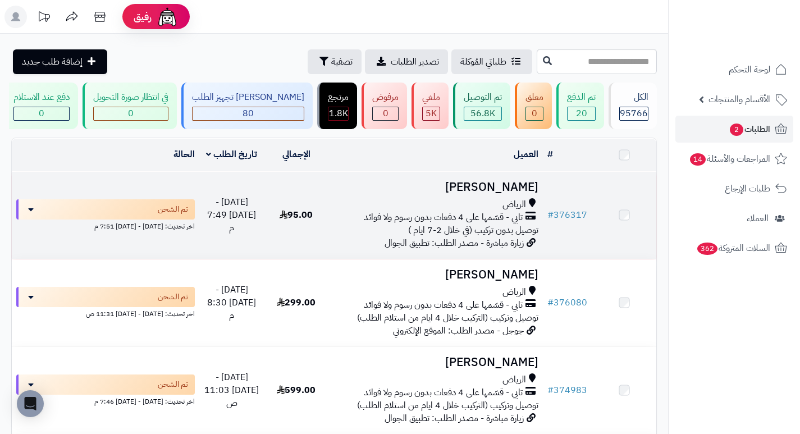
scroll to position [56, 0]
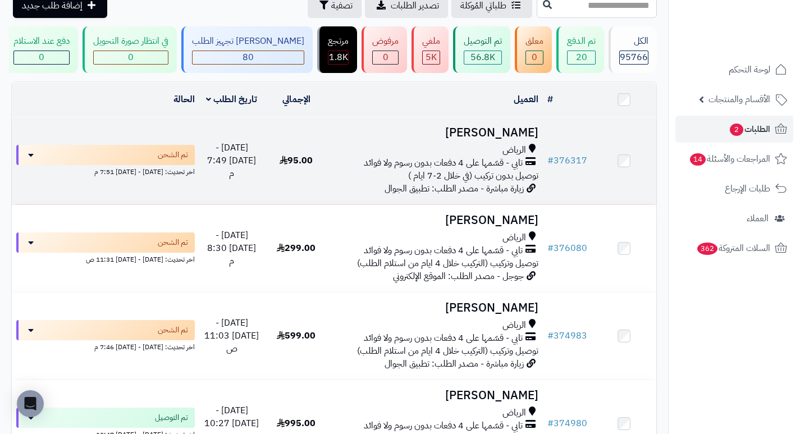
click at [479, 138] on h3 "[PERSON_NAME]" at bounding box center [436, 132] width 206 height 13
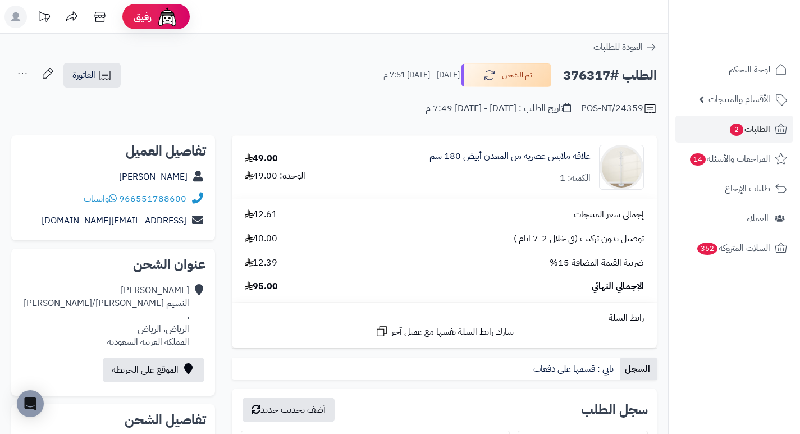
click at [587, 77] on h2 "الطلب #376317" at bounding box center [610, 75] width 94 height 23
copy h2 "376317"
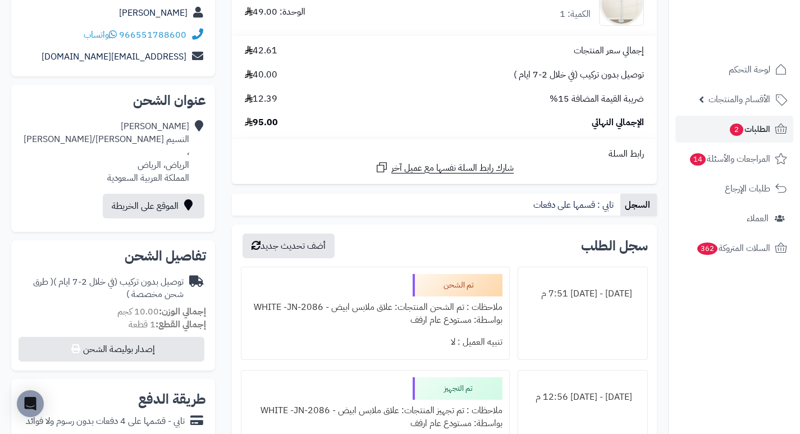
scroll to position [168, 0]
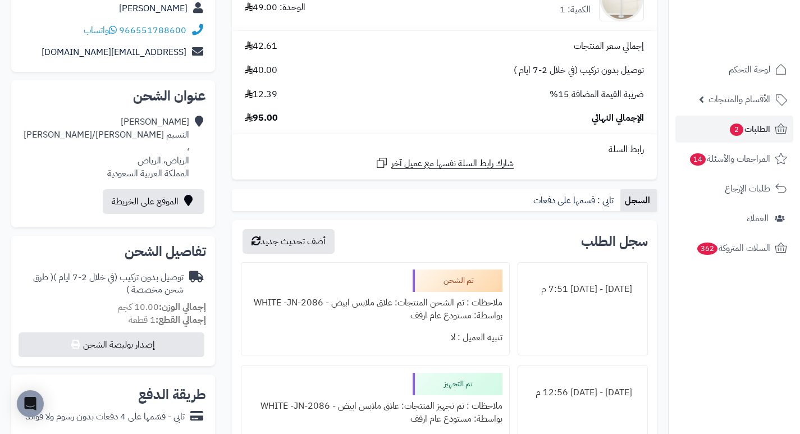
click at [447, 215] on div "**********" at bounding box center [444, 347] width 442 height 761
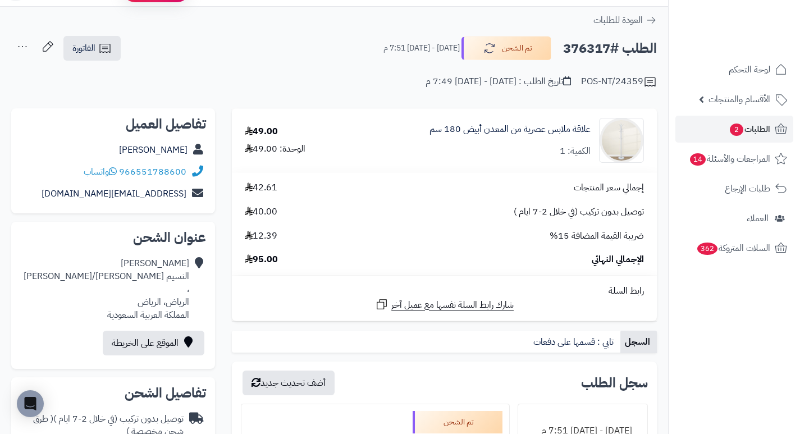
scroll to position [0, 0]
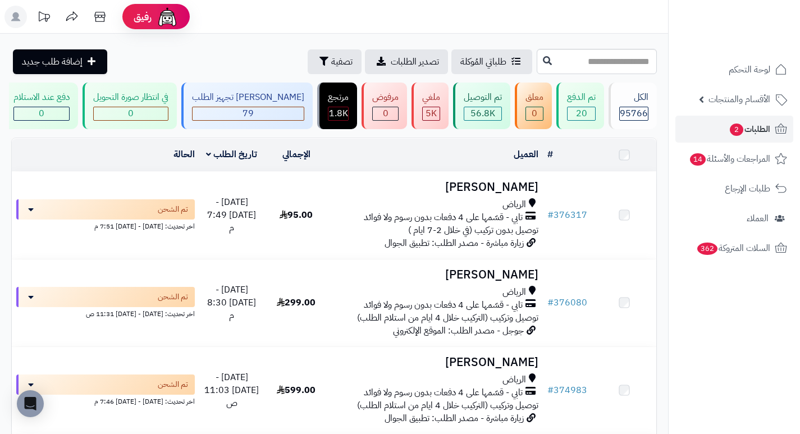
scroll to position [56, 0]
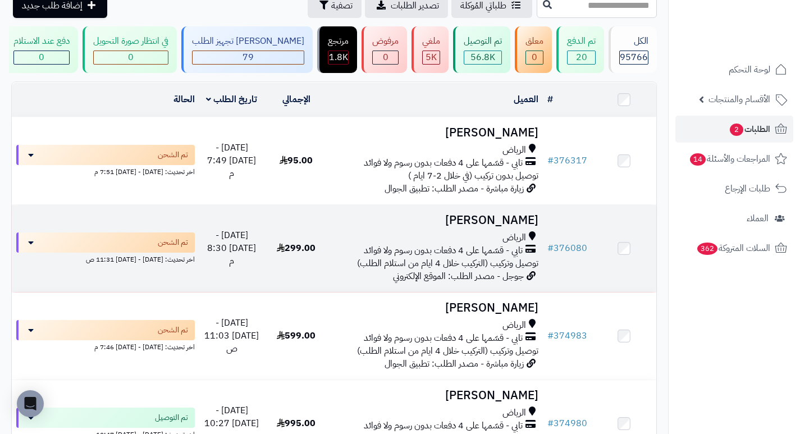
click at [528, 227] on h3 "[PERSON_NAME]" at bounding box center [436, 220] width 206 height 13
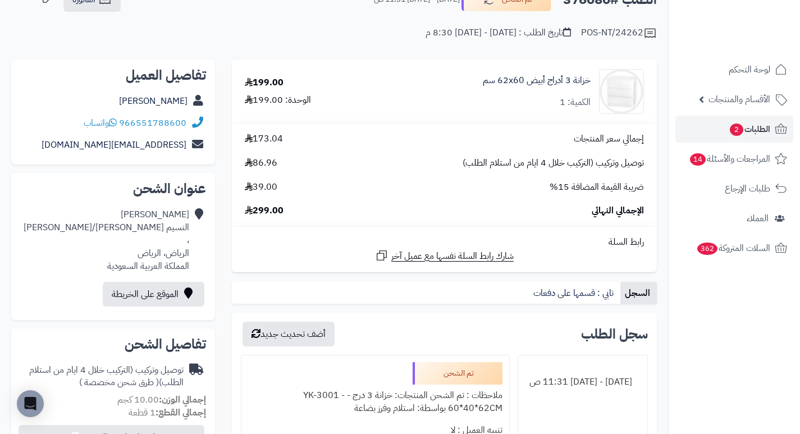
scroll to position [56, 0]
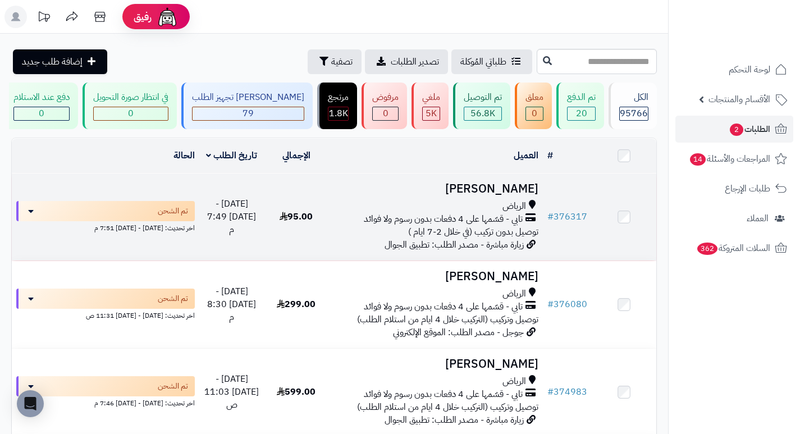
click at [505, 195] on h3 "[PERSON_NAME]" at bounding box center [436, 188] width 206 height 13
click at [486, 195] on h3 "[PERSON_NAME]" at bounding box center [436, 188] width 206 height 13
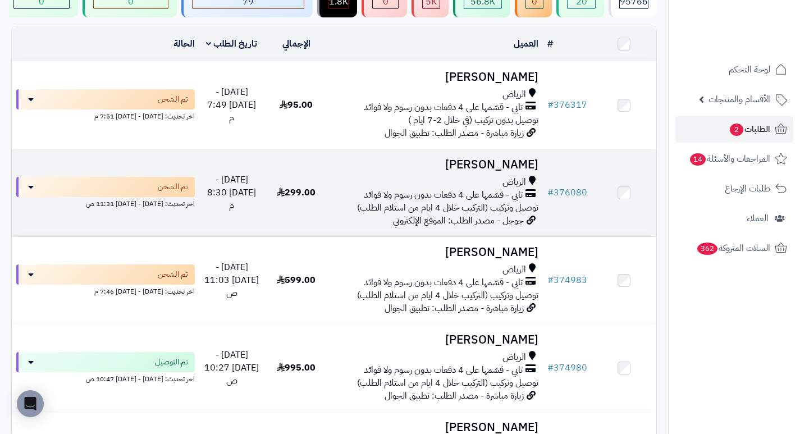
scroll to position [112, 0]
click at [496, 166] on h3 "سلمى الشمري" at bounding box center [436, 164] width 206 height 13
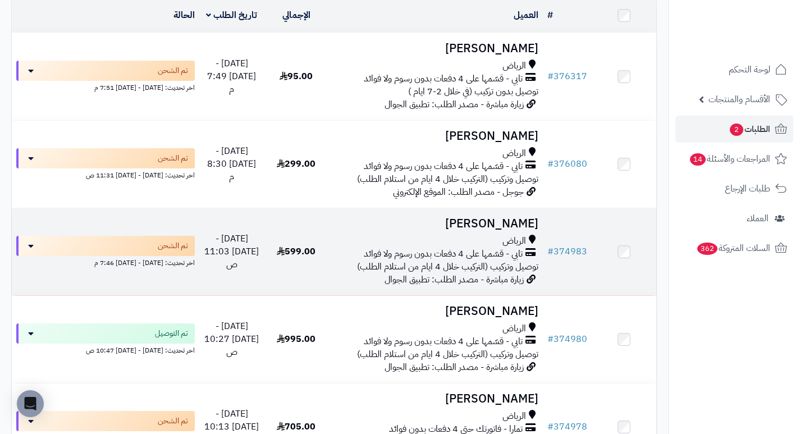
scroll to position [168, 0]
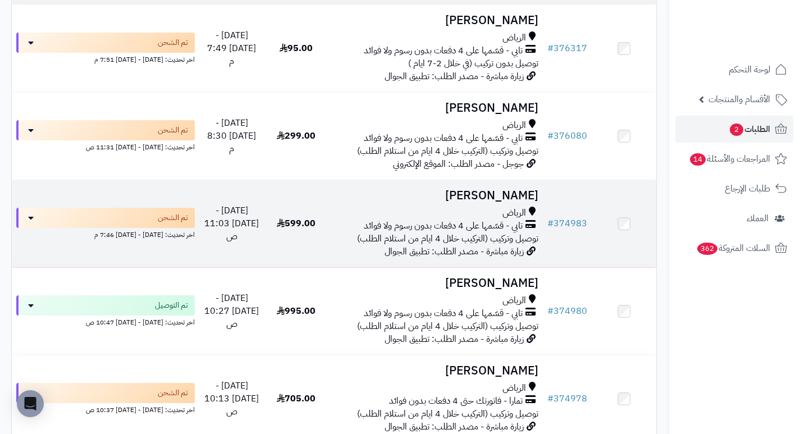
click at [482, 199] on h3 "[PERSON_NAME]" at bounding box center [436, 195] width 206 height 13
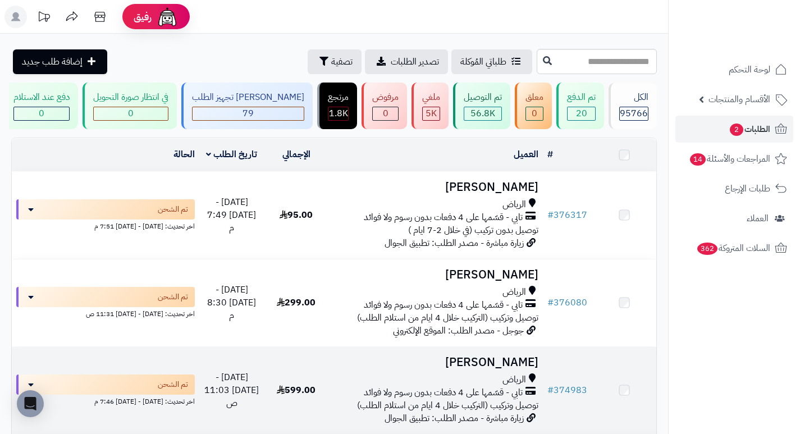
scroll to position [180, 0]
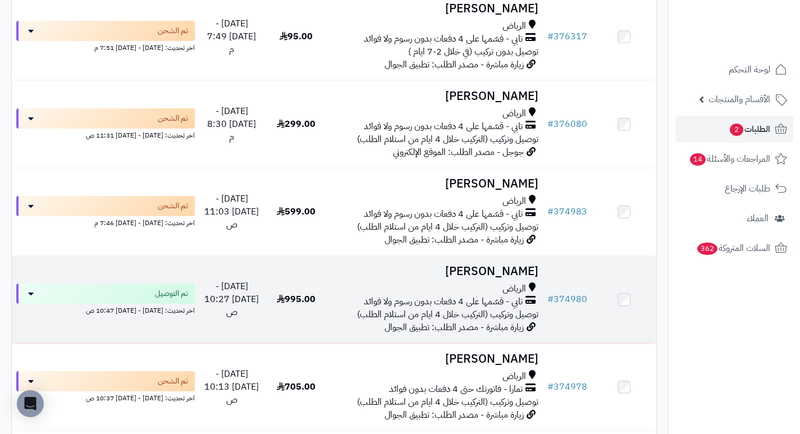
click at [471, 275] on h3 "[PERSON_NAME]" at bounding box center [436, 271] width 206 height 13
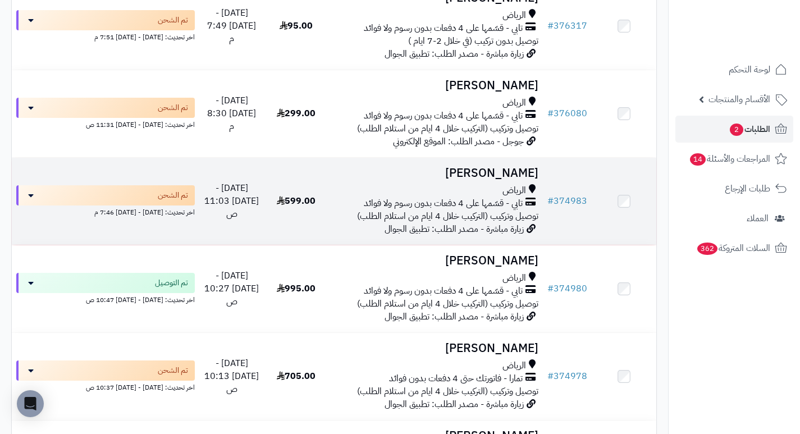
scroll to position [247, 0]
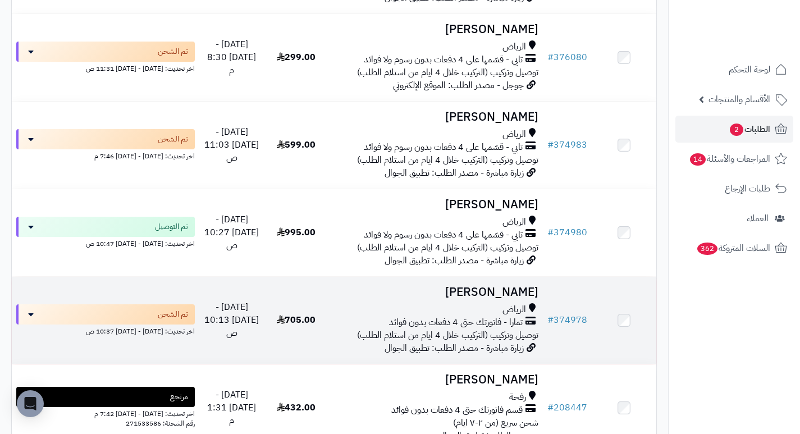
click at [500, 295] on h3 "[PERSON_NAME]" at bounding box center [436, 292] width 206 height 13
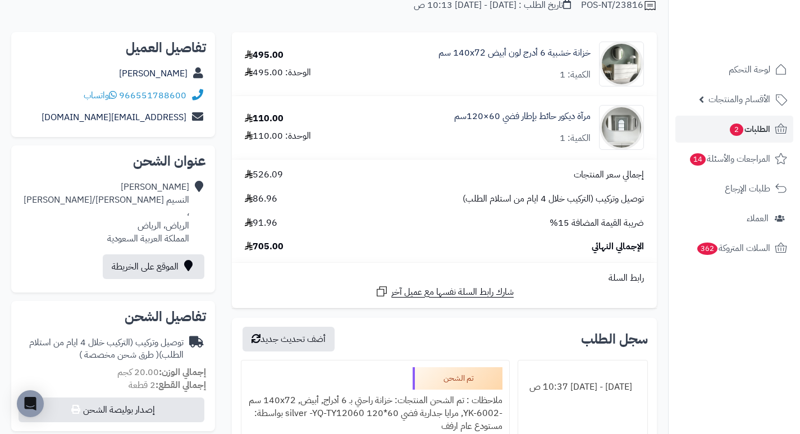
scroll to position [112, 0]
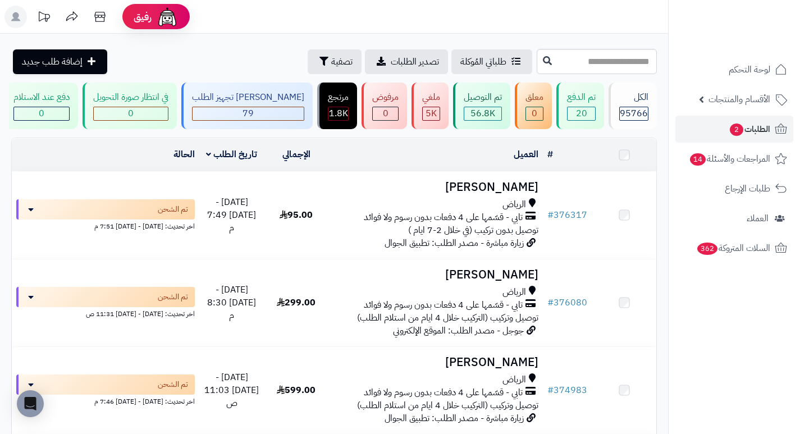
scroll to position [247, 0]
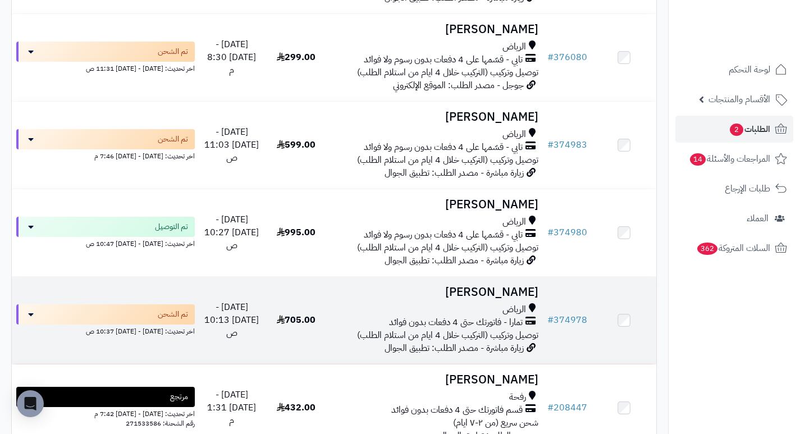
click at [485, 292] on h3 "[PERSON_NAME]" at bounding box center [436, 292] width 206 height 13
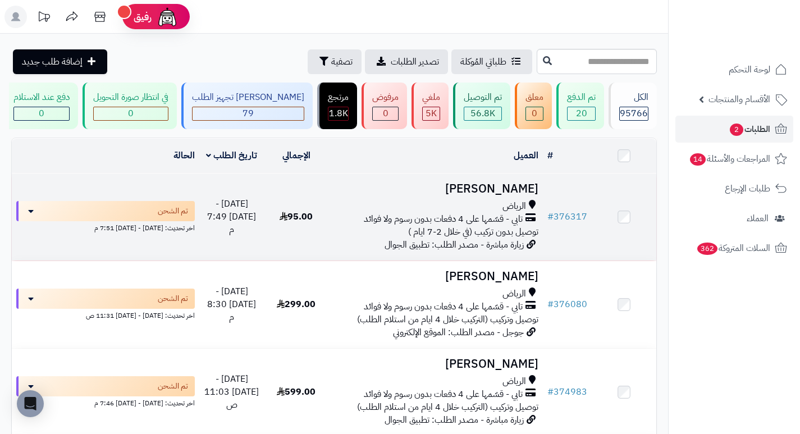
click at [518, 194] on h3 "[PERSON_NAME]" at bounding box center [436, 188] width 206 height 13
click at [499, 195] on h3 "[PERSON_NAME]" at bounding box center [436, 188] width 206 height 13
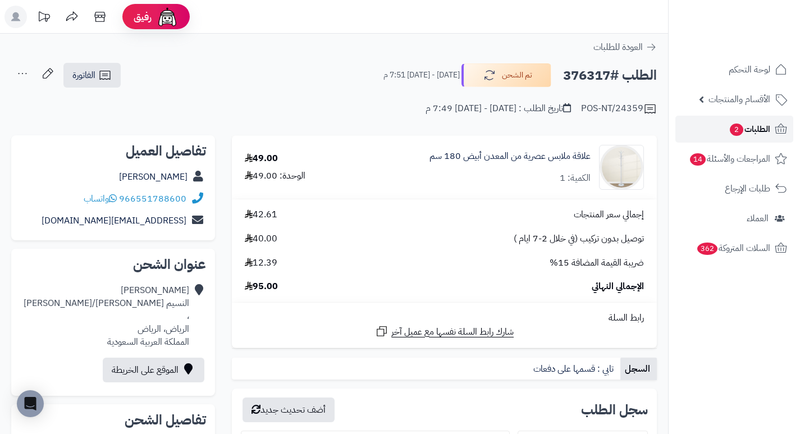
click at [739, 127] on span "2" at bounding box center [736, 129] width 15 height 13
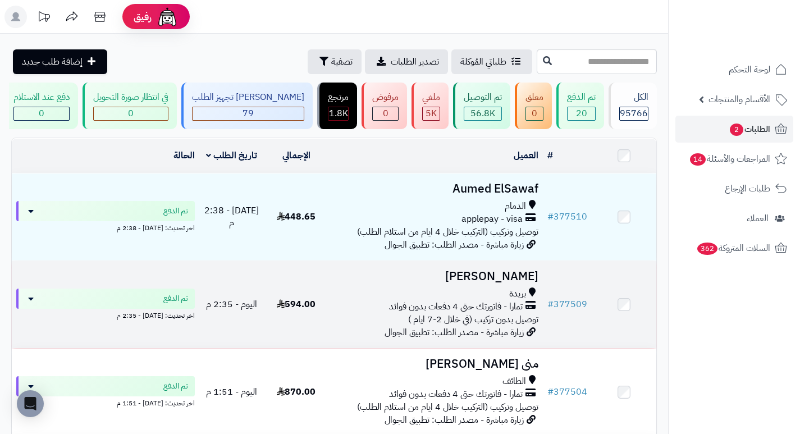
click at [512, 282] on h3 "[PERSON_NAME]" at bounding box center [436, 276] width 206 height 13
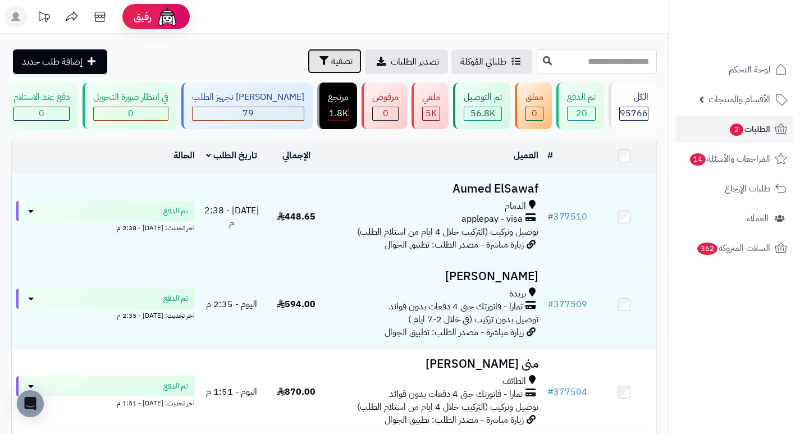
click at [331, 59] on span "تصفية" at bounding box center [341, 60] width 21 height 13
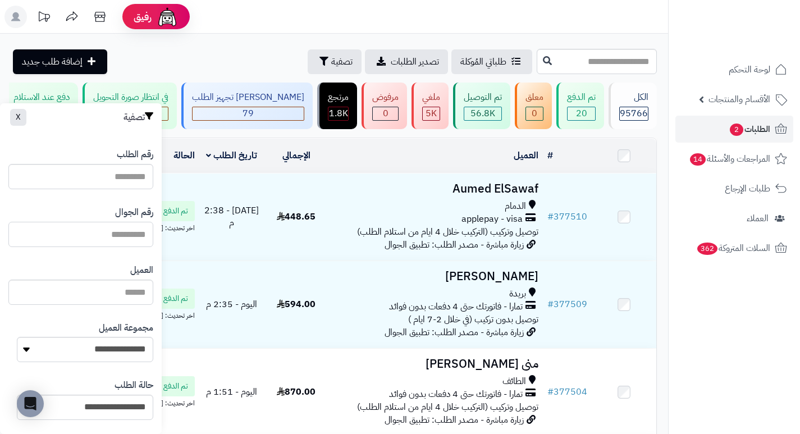
click at [133, 237] on input "text" at bounding box center [80, 234] width 145 height 25
click at [625, 65] on input "text" at bounding box center [597, 61] width 120 height 25
type input "*"
type input "**"
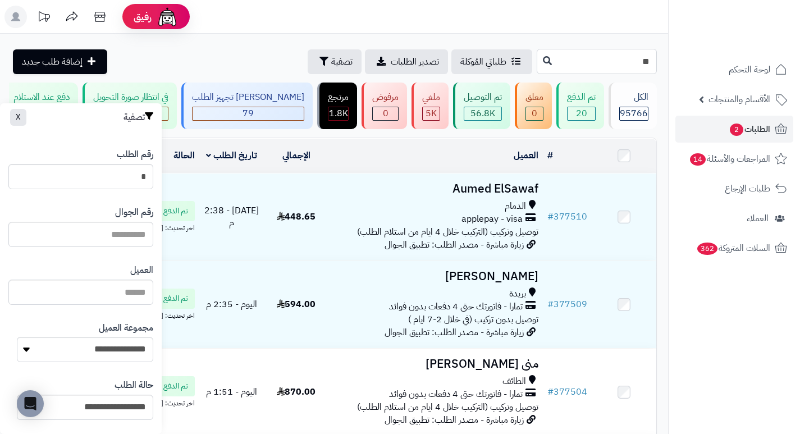
type input "**"
type input "***"
type input "****"
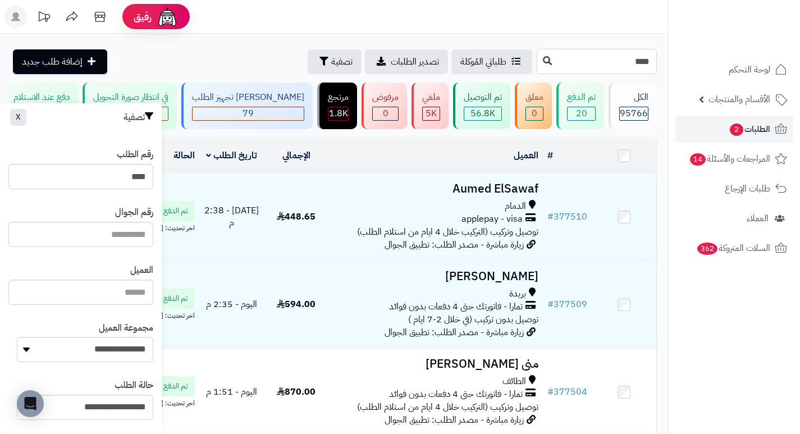
type input "*****"
type input "******"
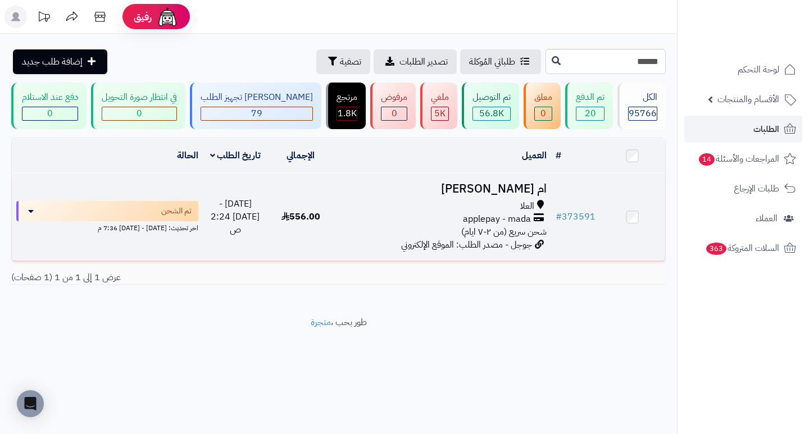
click at [495, 195] on h3 "ام [PERSON_NAME]" at bounding box center [441, 188] width 208 height 13
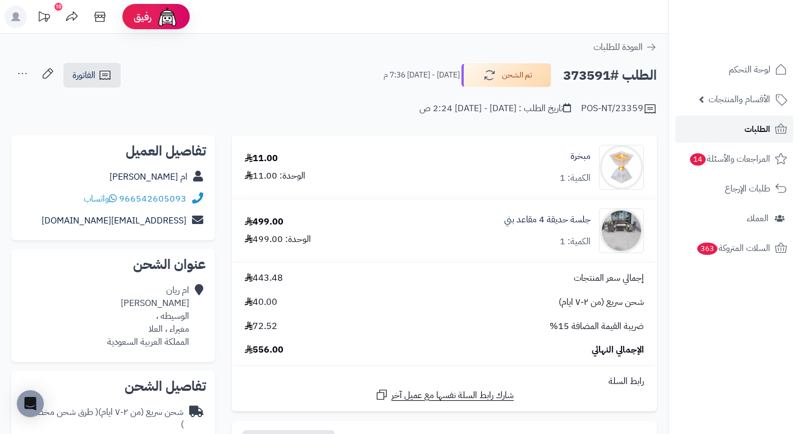
click at [757, 131] on span "الطلبات" at bounding box center [758, 129] width 26 height 16
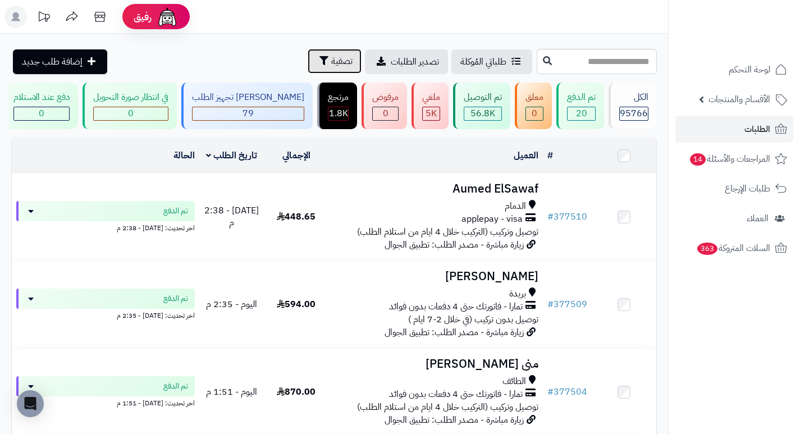
click at [331, 62] on span "تصفية" at bounding box center [341, 60] width 21 height 13
